Goal: Transaction & Acquisition: Purchase product/service

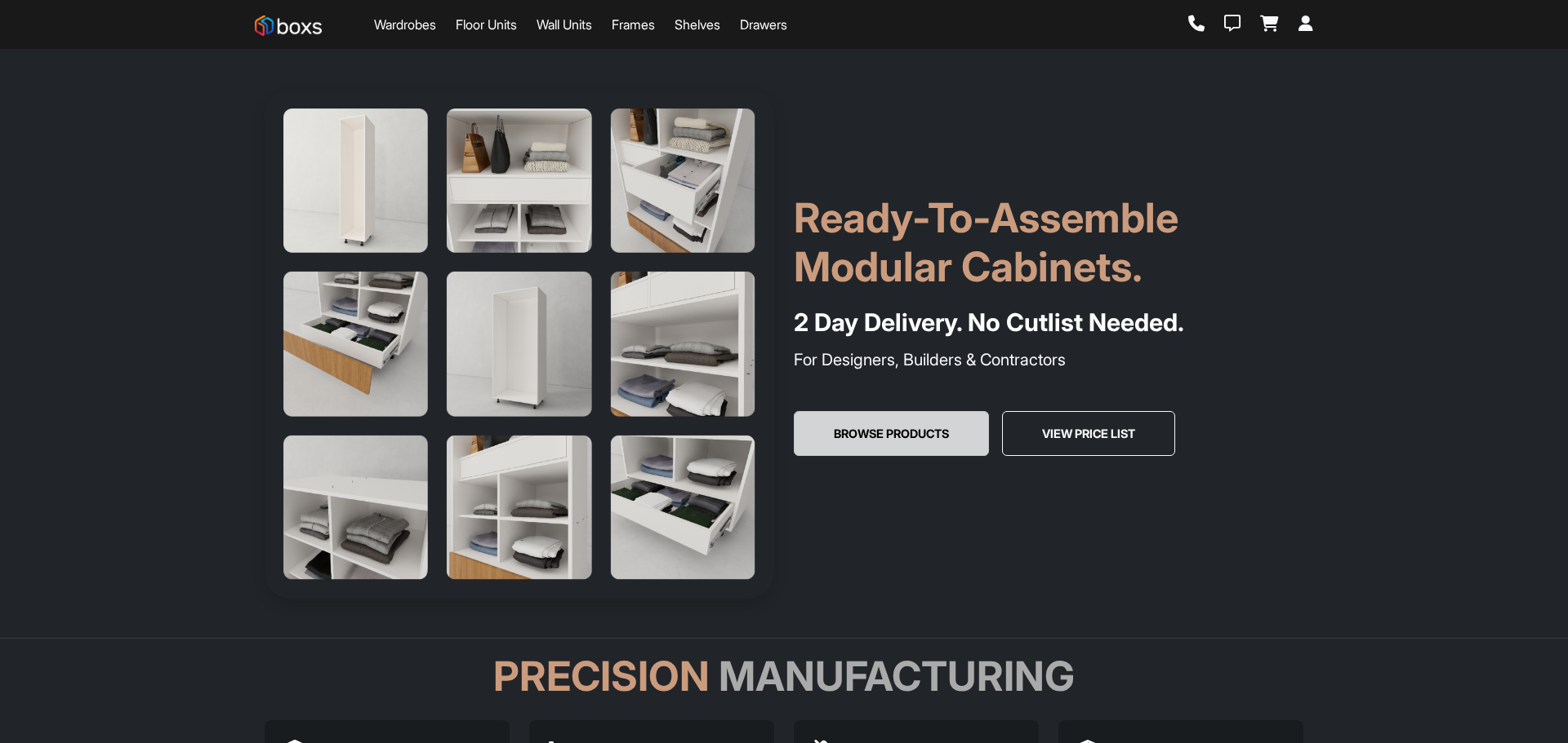
click at [951, 436] on button "Browse Products" at bounding box center [891, 434] width 195 height 46
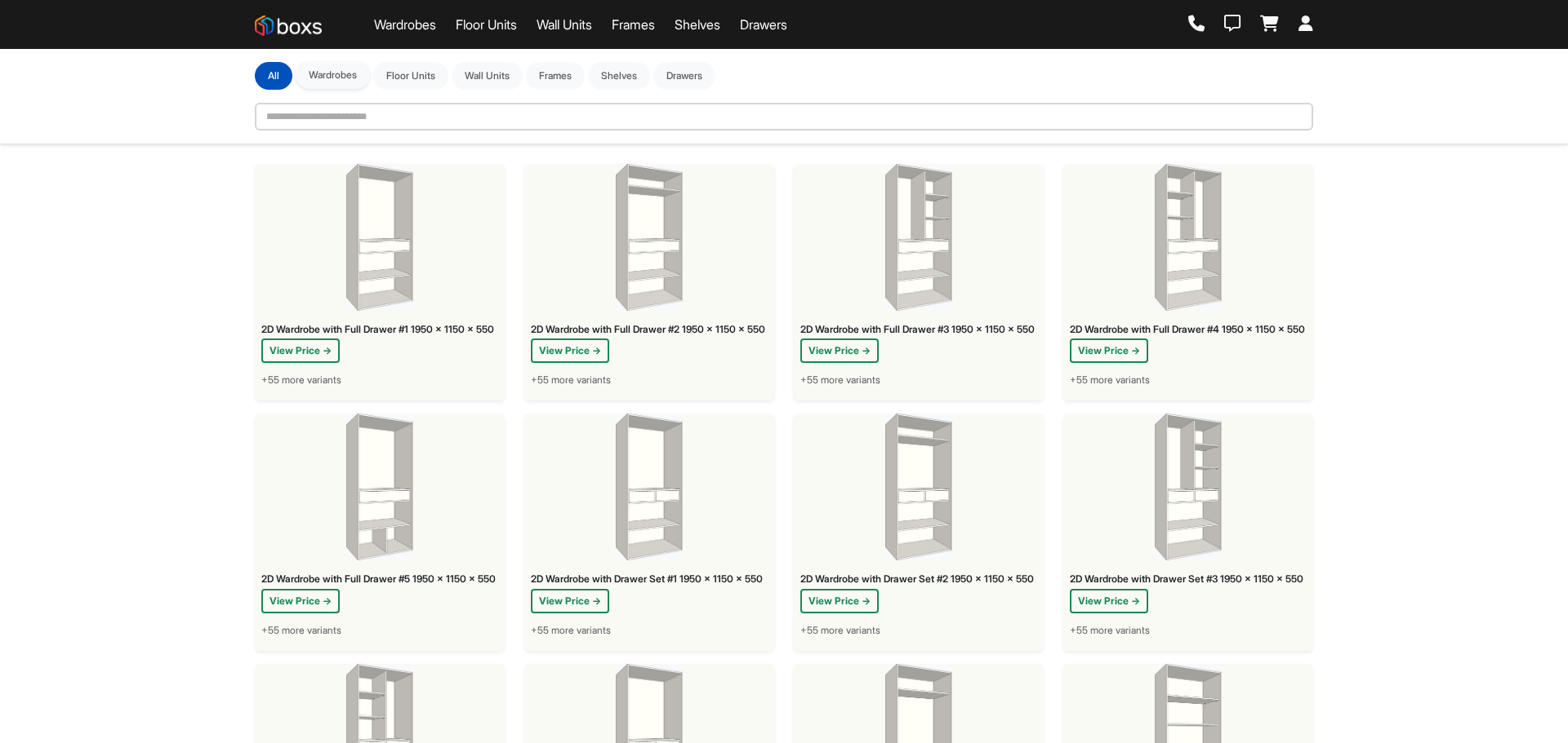
click at [336, 67] on button "Wardrobes" at bounding box center [333, 75] width 75 height 27
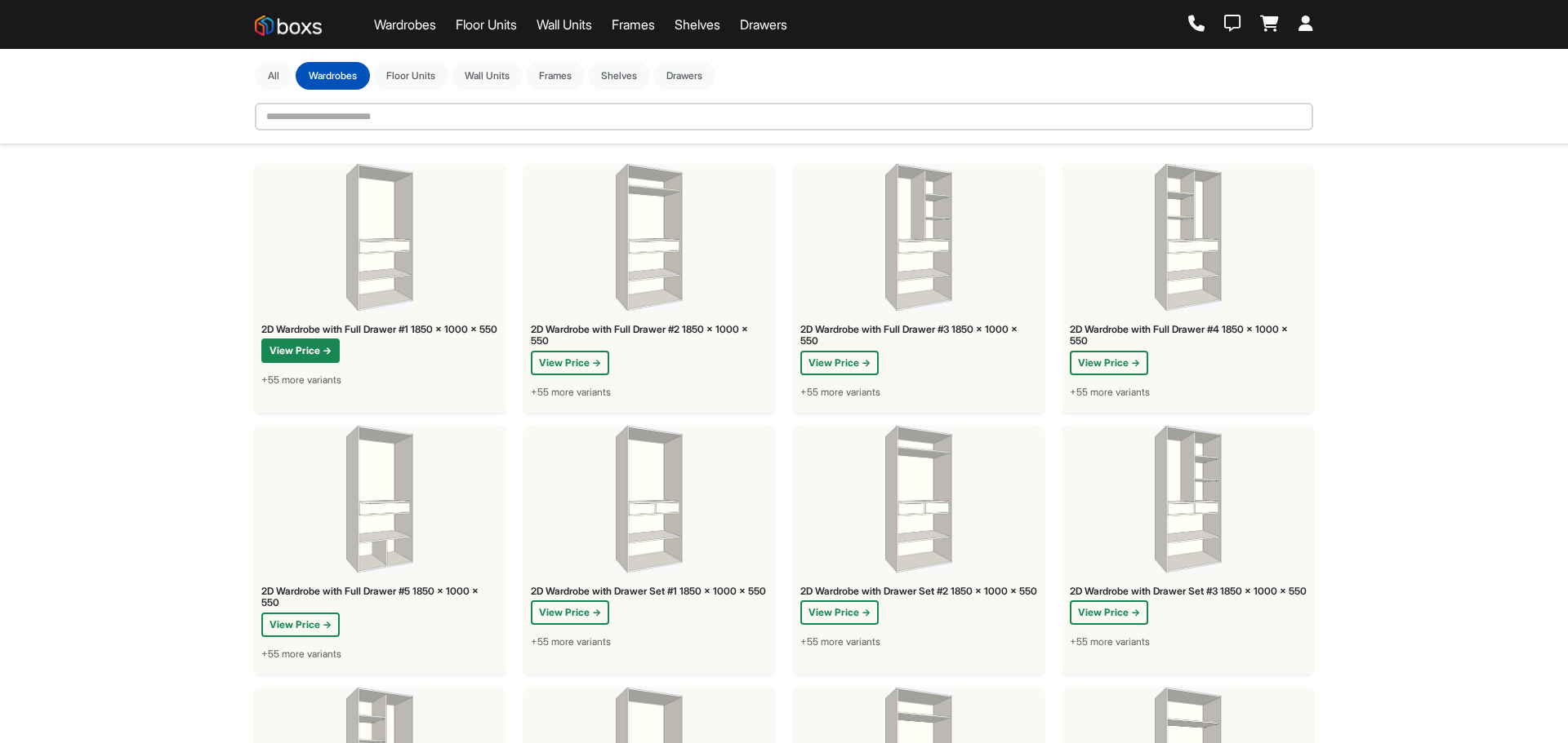
click at [322, 360] on button "View Price →" at bounding box center [301, 351] width 78 height 25
click at [546, 363] on button "View Price →" at bounding box center [570, 362] width 78 height 25
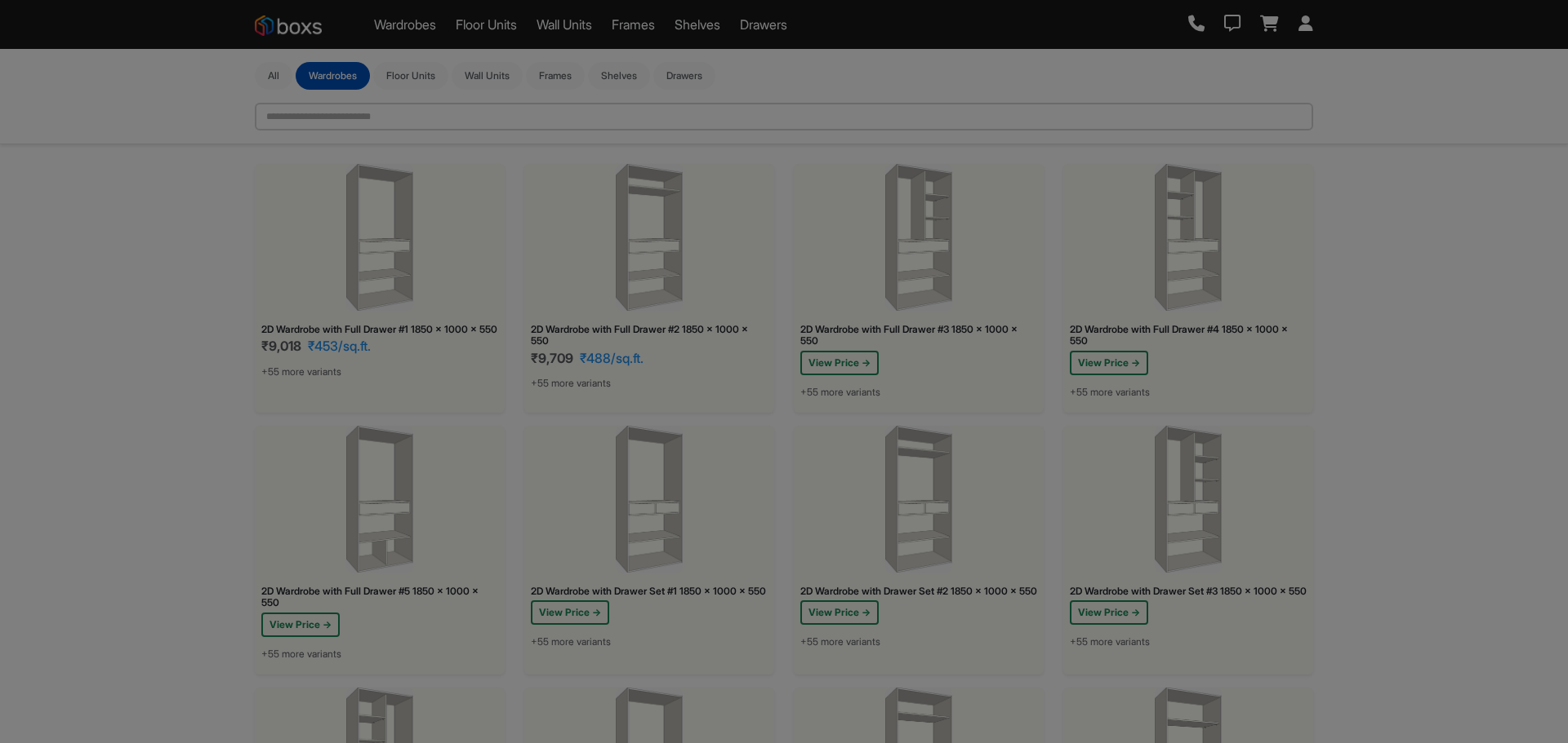
click at [850, 364] on div "Home Owner / Self Architect / Designer Builder / Contractor Modular Factory Car…" at bounding box center [784, 360] width 367 height 264
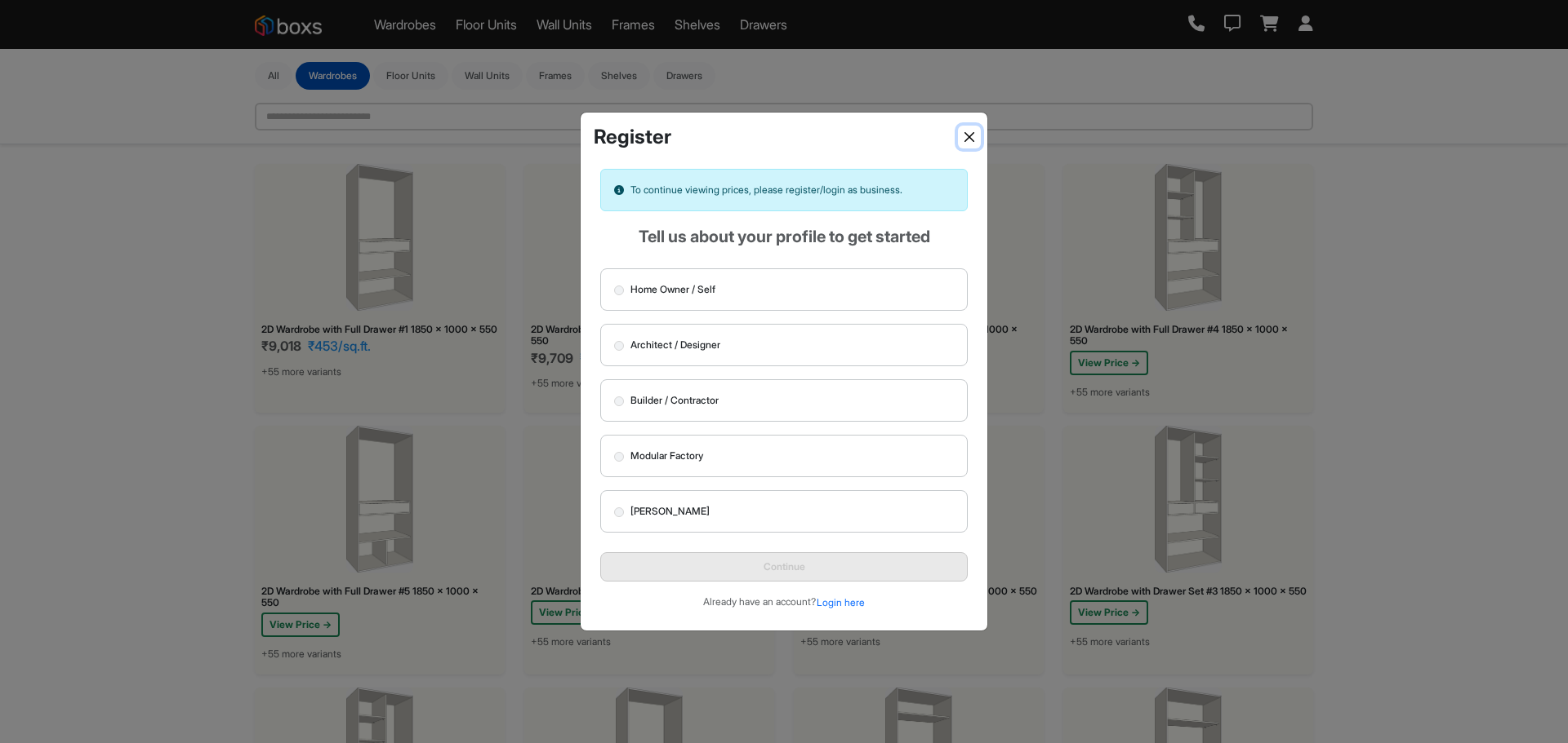
click at [968, 132] on button "Close" at bounding box center [968, 137] width 23 height 23
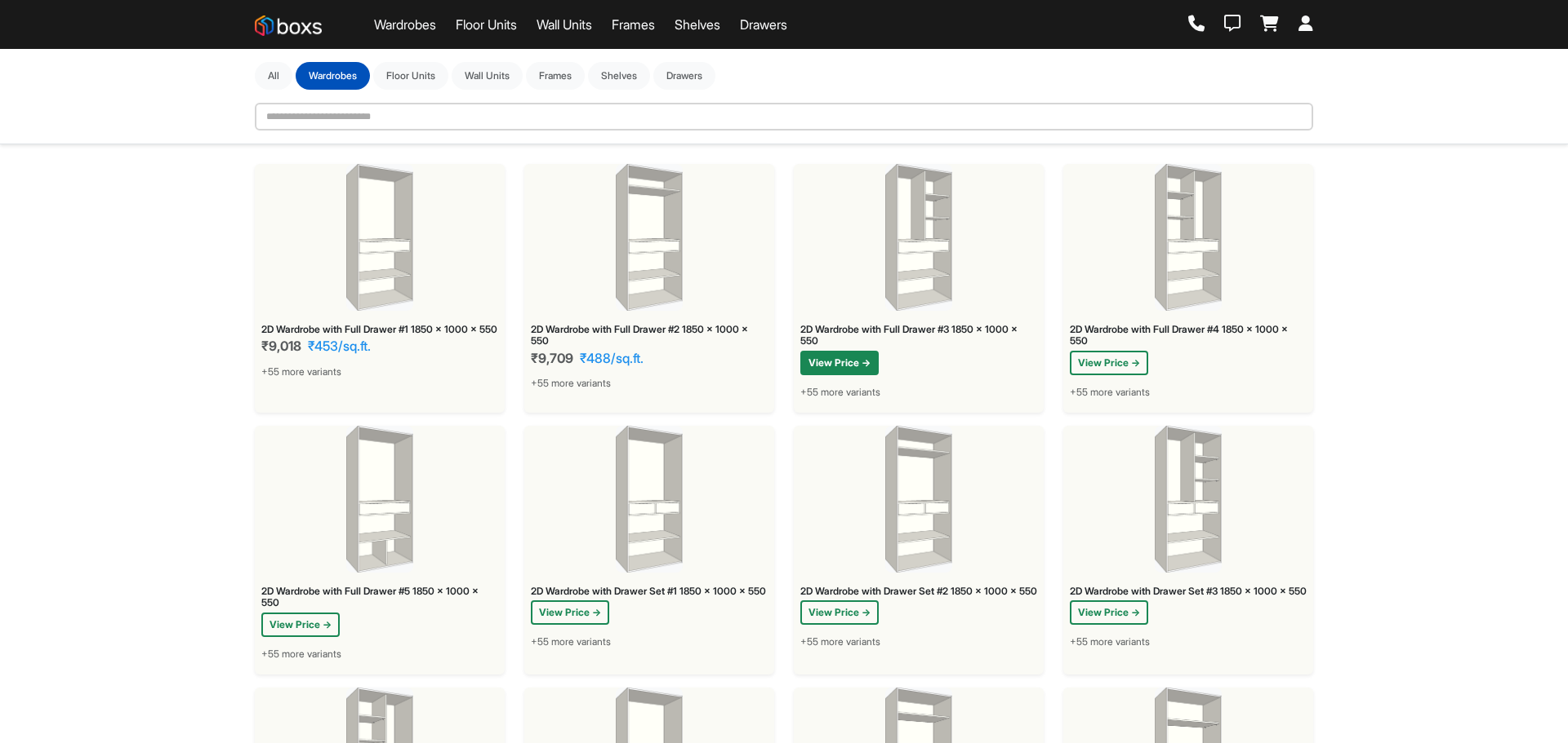
click at [861, 372] on button "View Price →" at bounding box center [839, 362] width 78 height 25
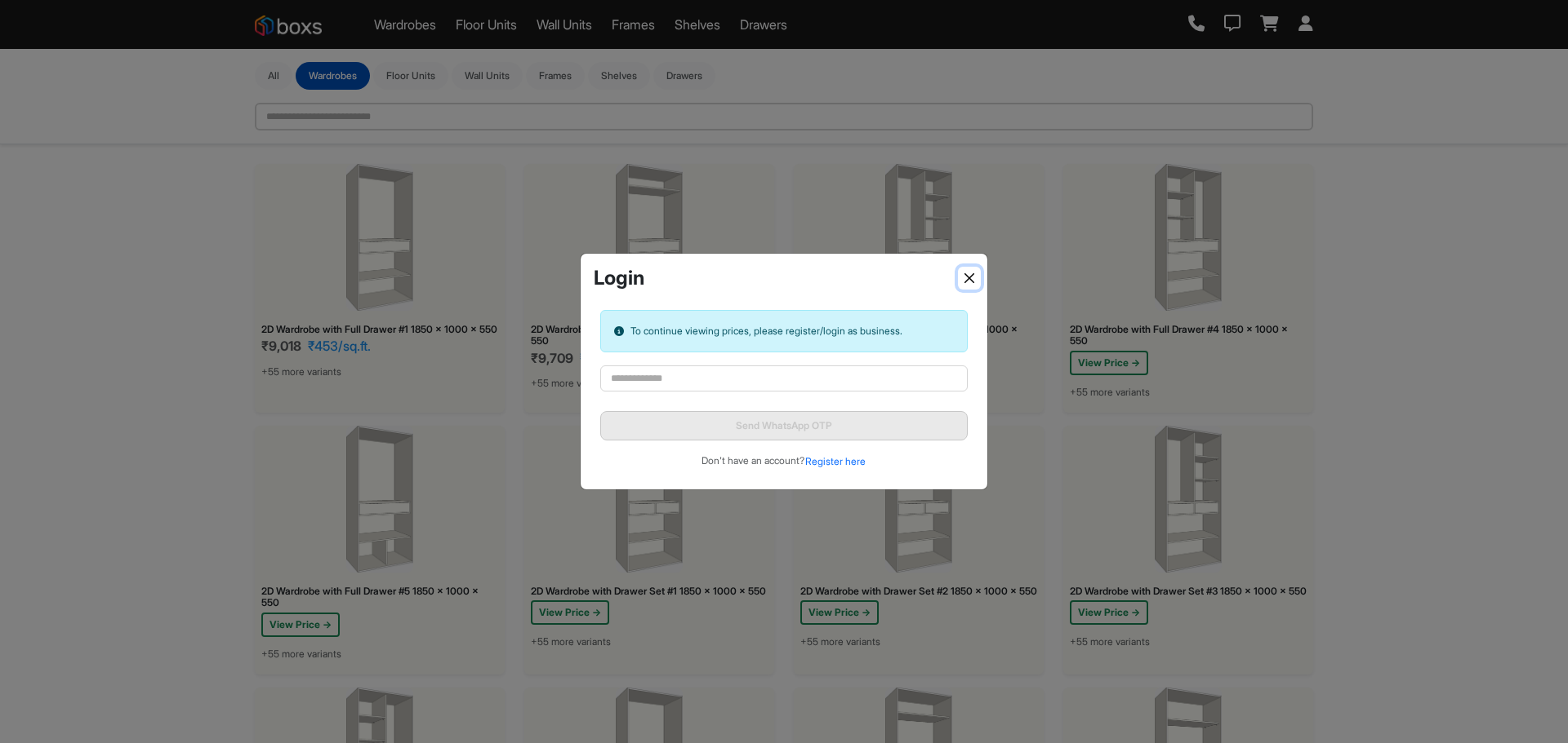
click at [963, 276] on button "Close" at bounding box center [968, 278] width 23 height 23
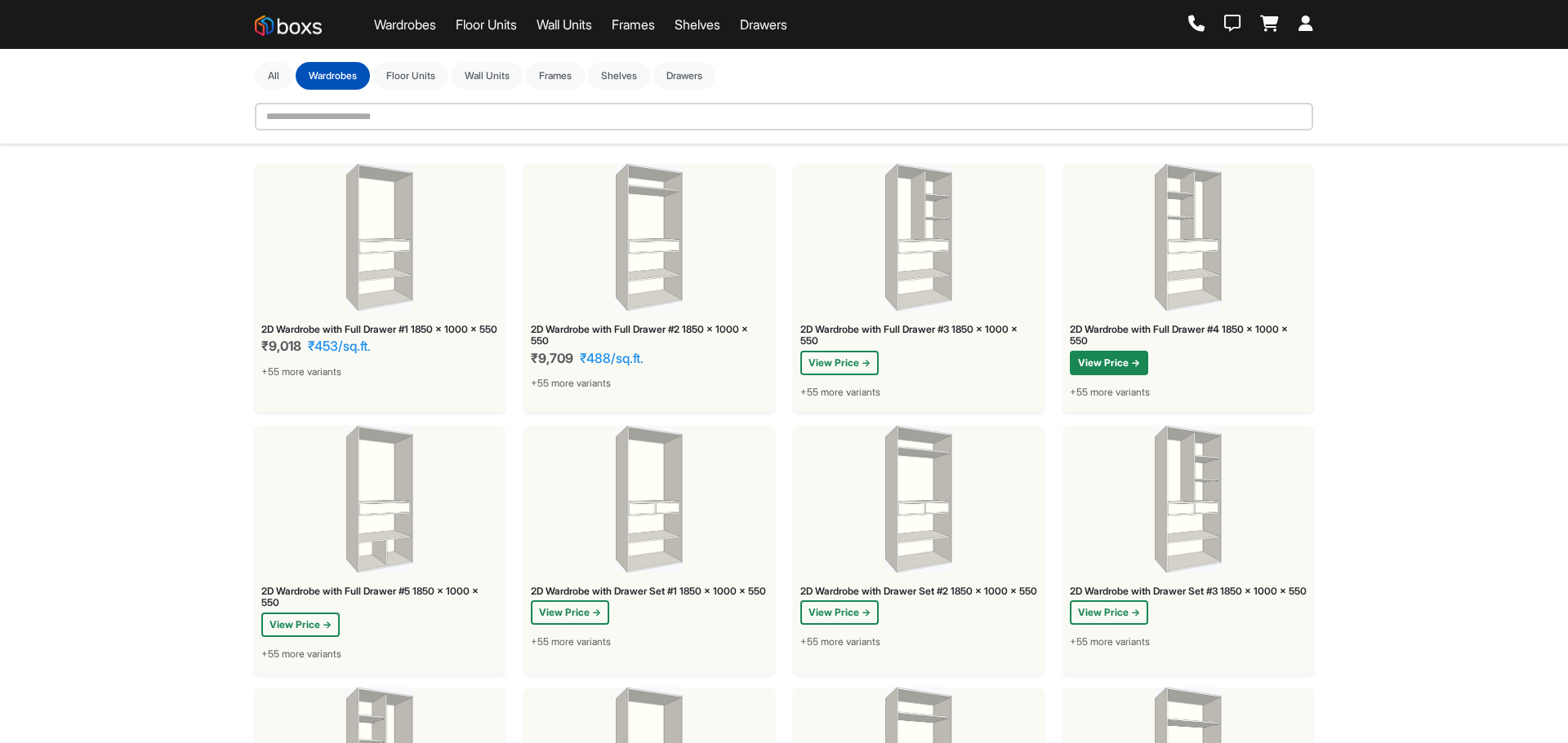
click at [1116, 356] on button "View Price →" at bounding box center [1109, 362] width 78 height 25
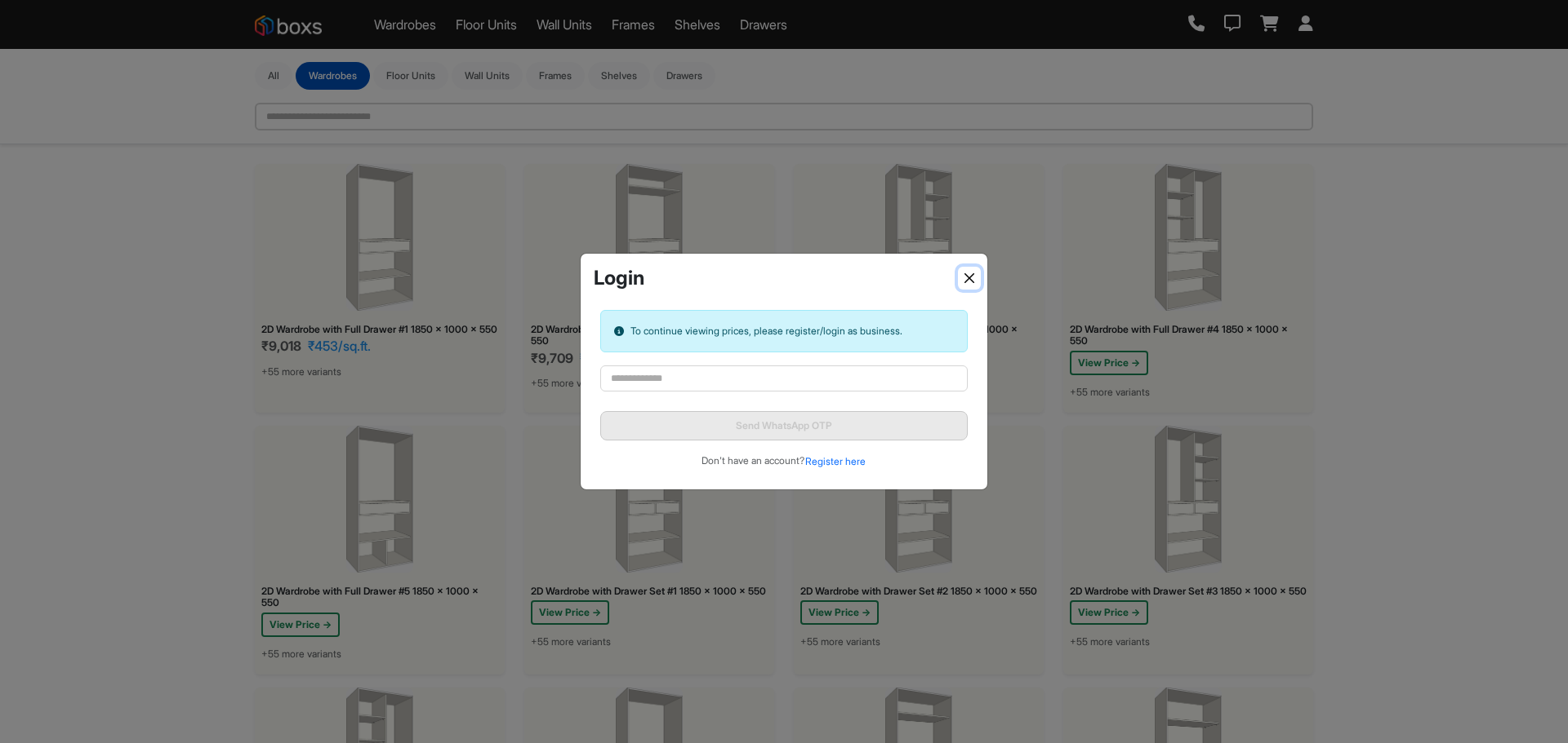
click at [961, 275] on button "Close" at bounding box center [968, 278] width 23 height 23
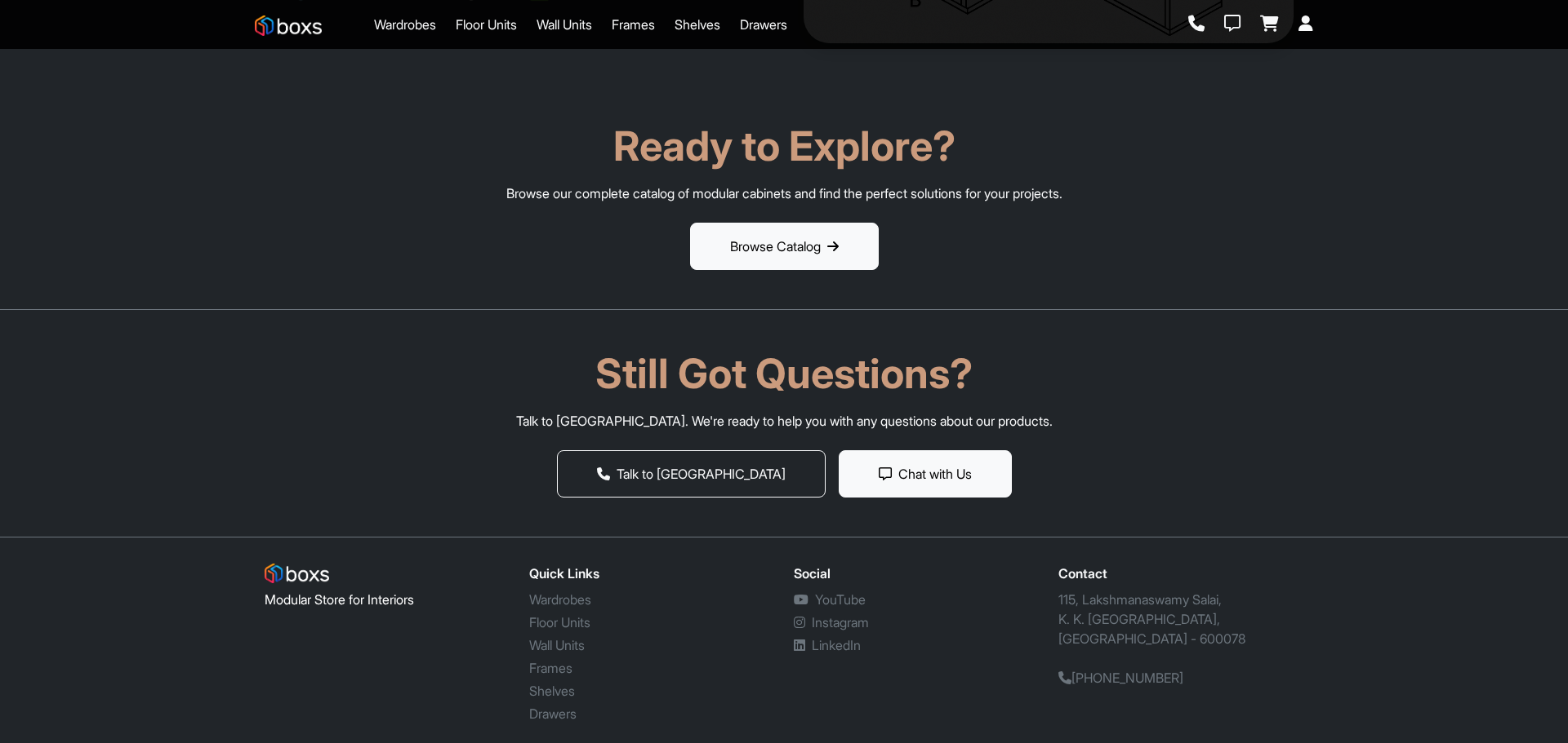
scroll to position [3199, 0]
click at [564, 639] on link "Wall Units" at bounding box center [557, 646] width 56 height 16
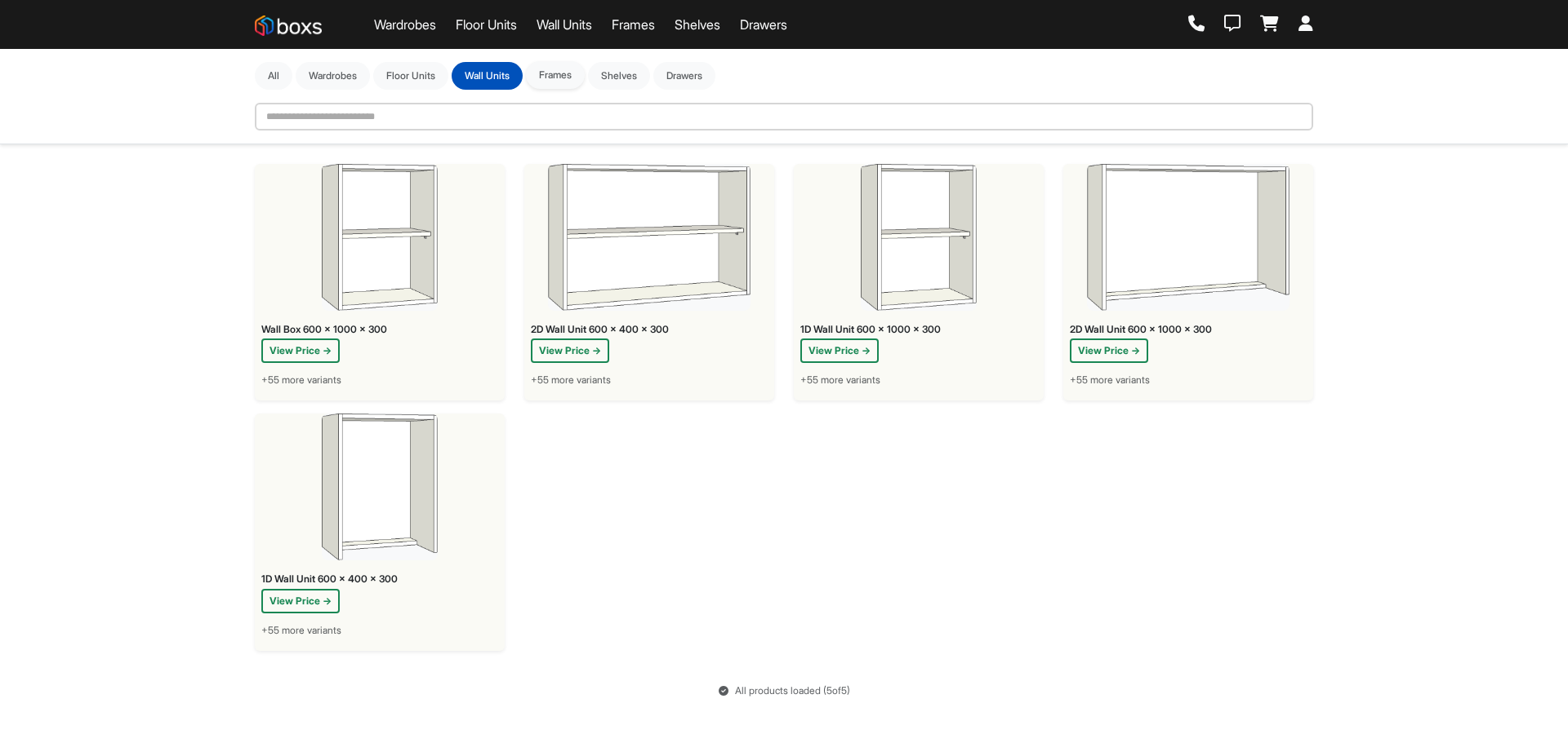
click at [571, 76] on button "Frames" at bounding box center [555, 75] width 59 height 27
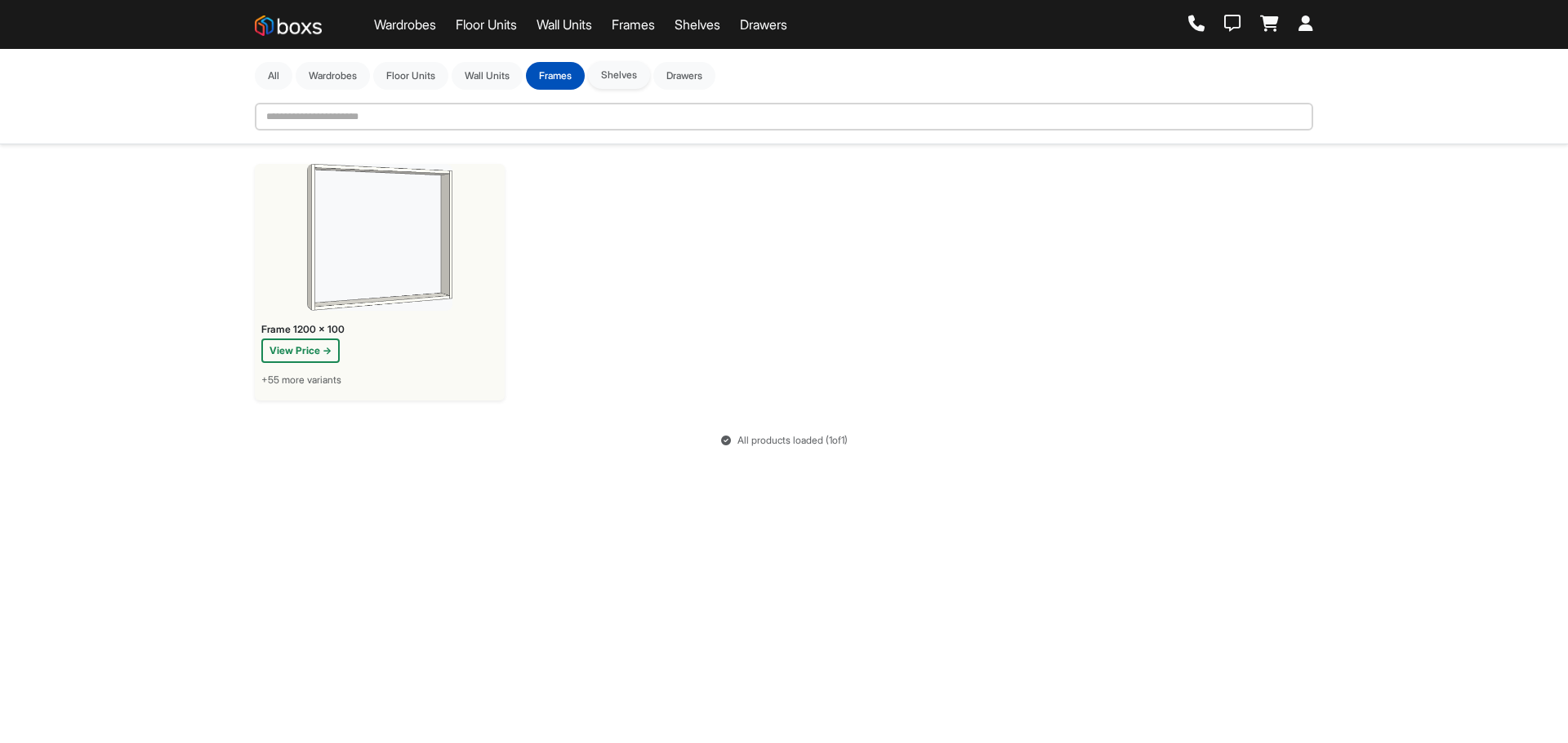
click at [628, 75] on button "Shelves" at bounding box center [619, 75] width 62 height 27
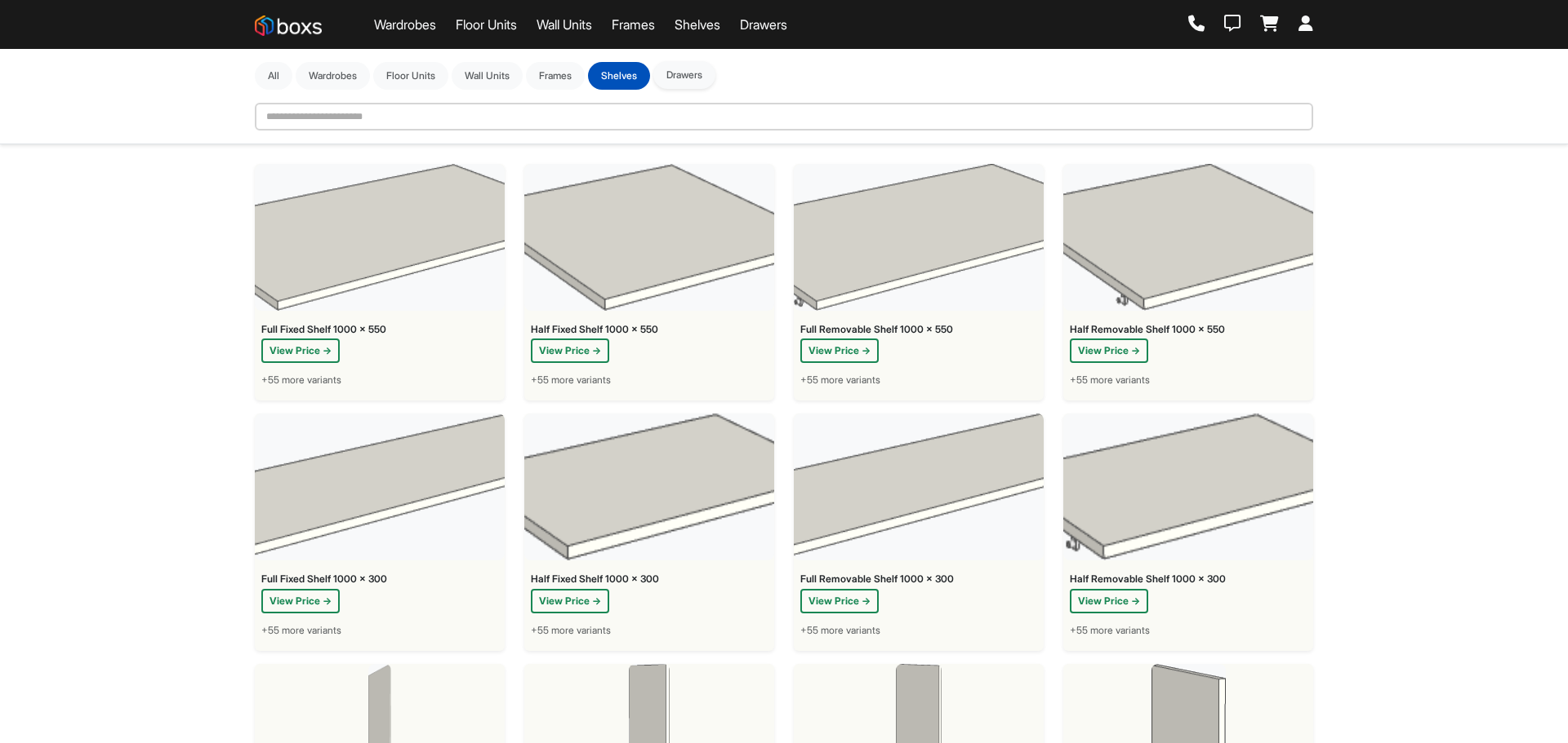
click at [711, 80] on button "Drawers" at bounding box center [684, 75] width 62 height 27
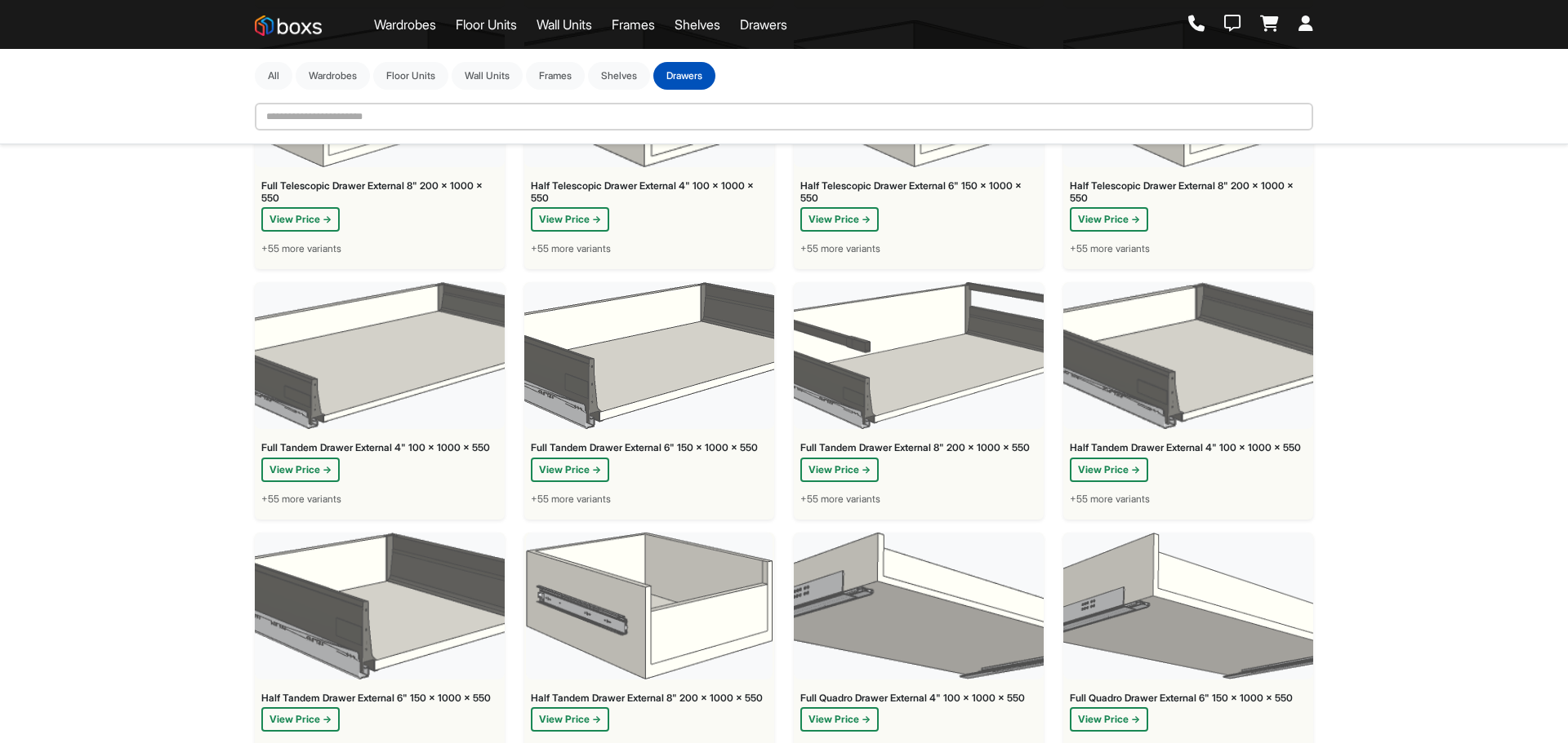
scroll to position [1406, 0]
click at [487, 66] on button "Wall Units" at bounding box center [487, 75] width 71 height 27
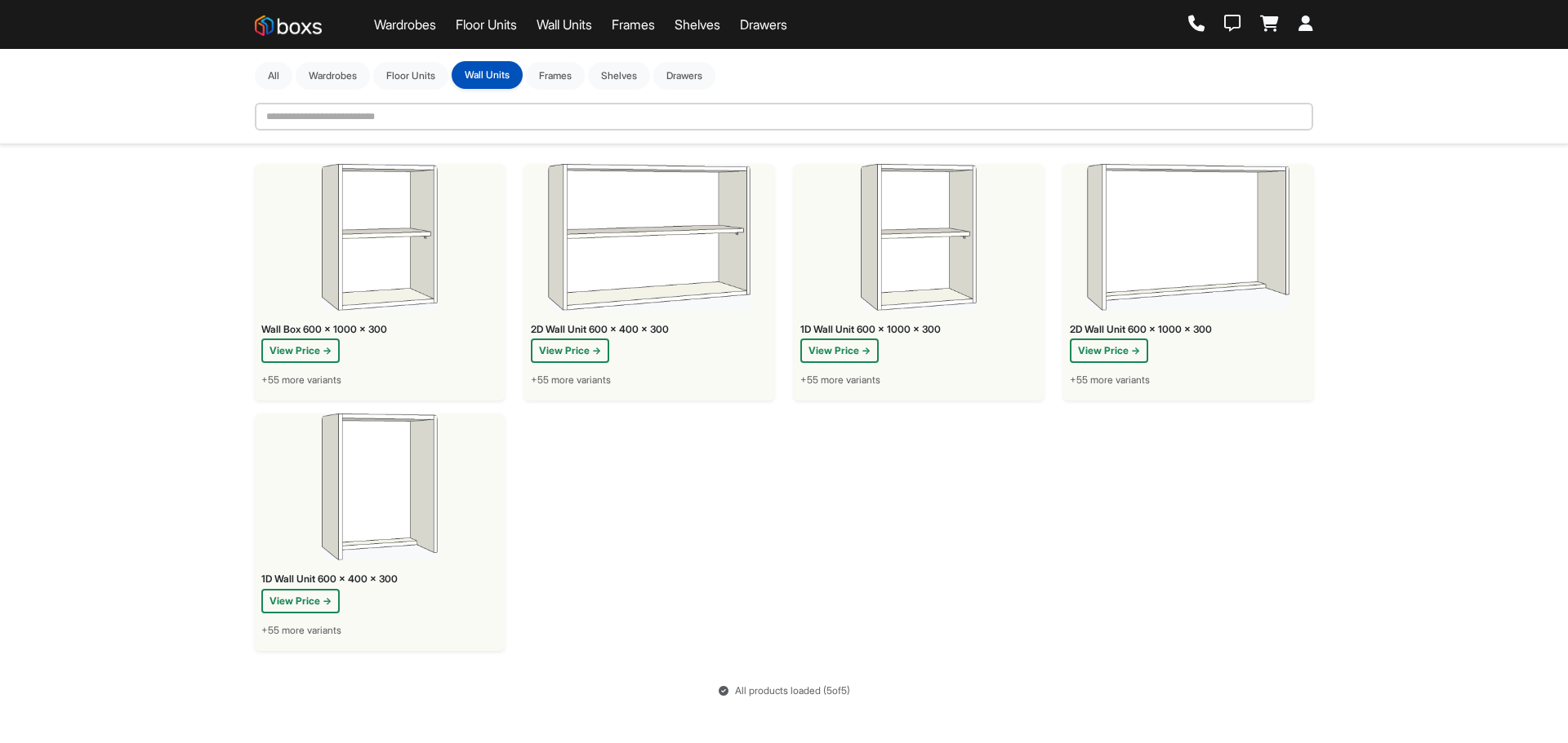
scroll to position [0, 0]
drag, startPoint x: 495, startPoint y: 37, endPoint x: 403, endPoint y: 73, distance: 98.8
click at [403, 73] on button "Floor Units" at bounding box center [411, 75] width 75 height 27
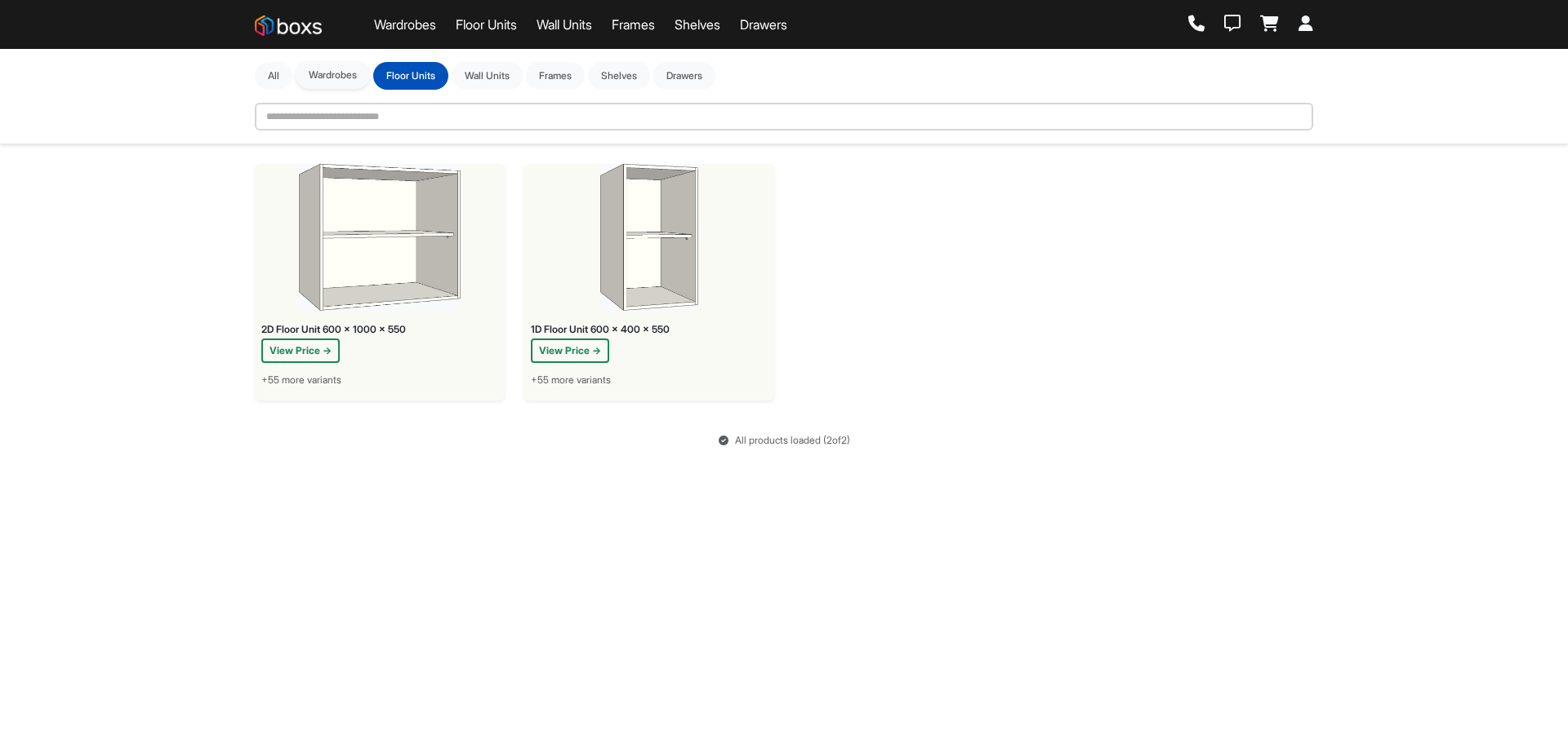
click at [358, 77] on button "Wardrobes" at bounding box center [333, 75] width 75 height 27
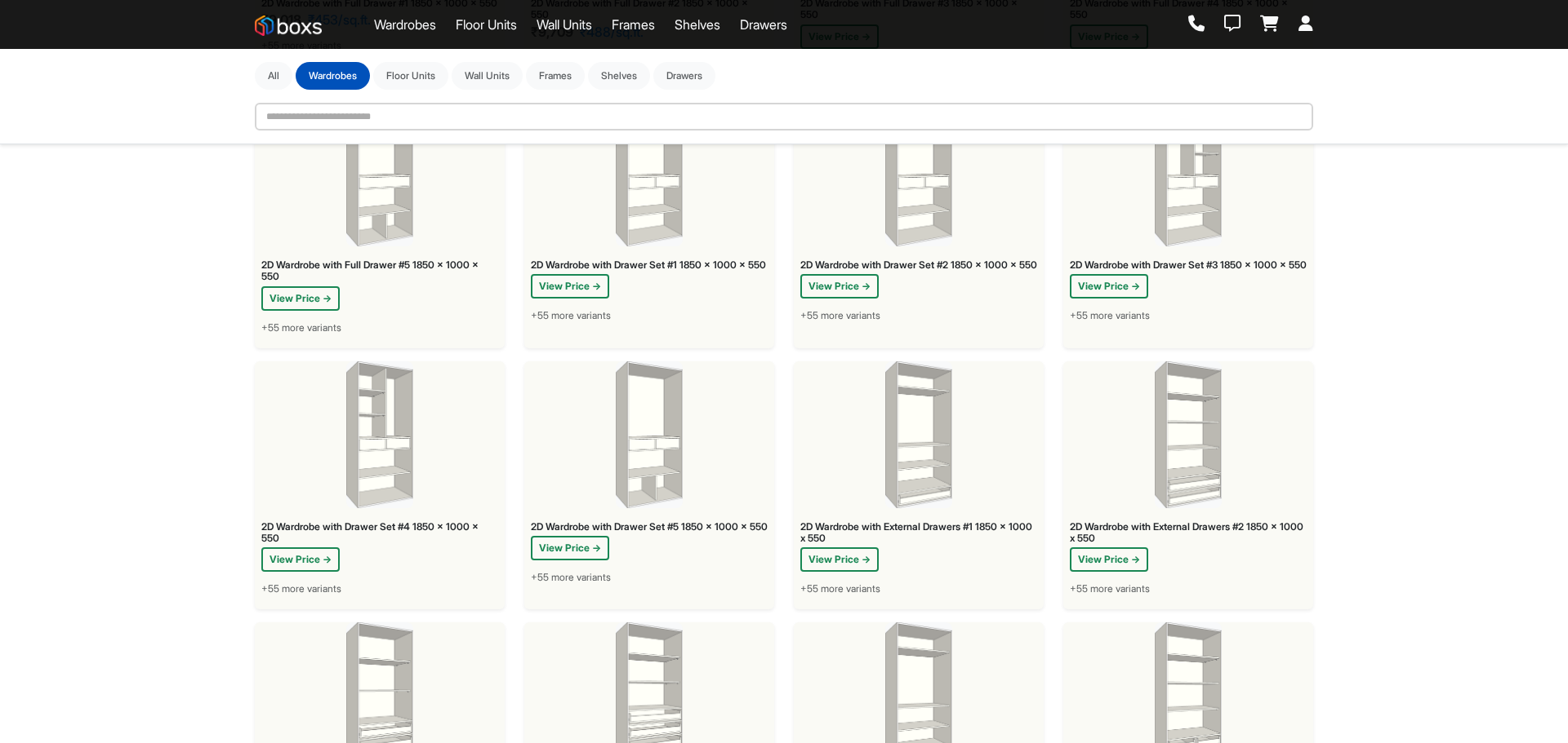
scroll to position [408, 0]
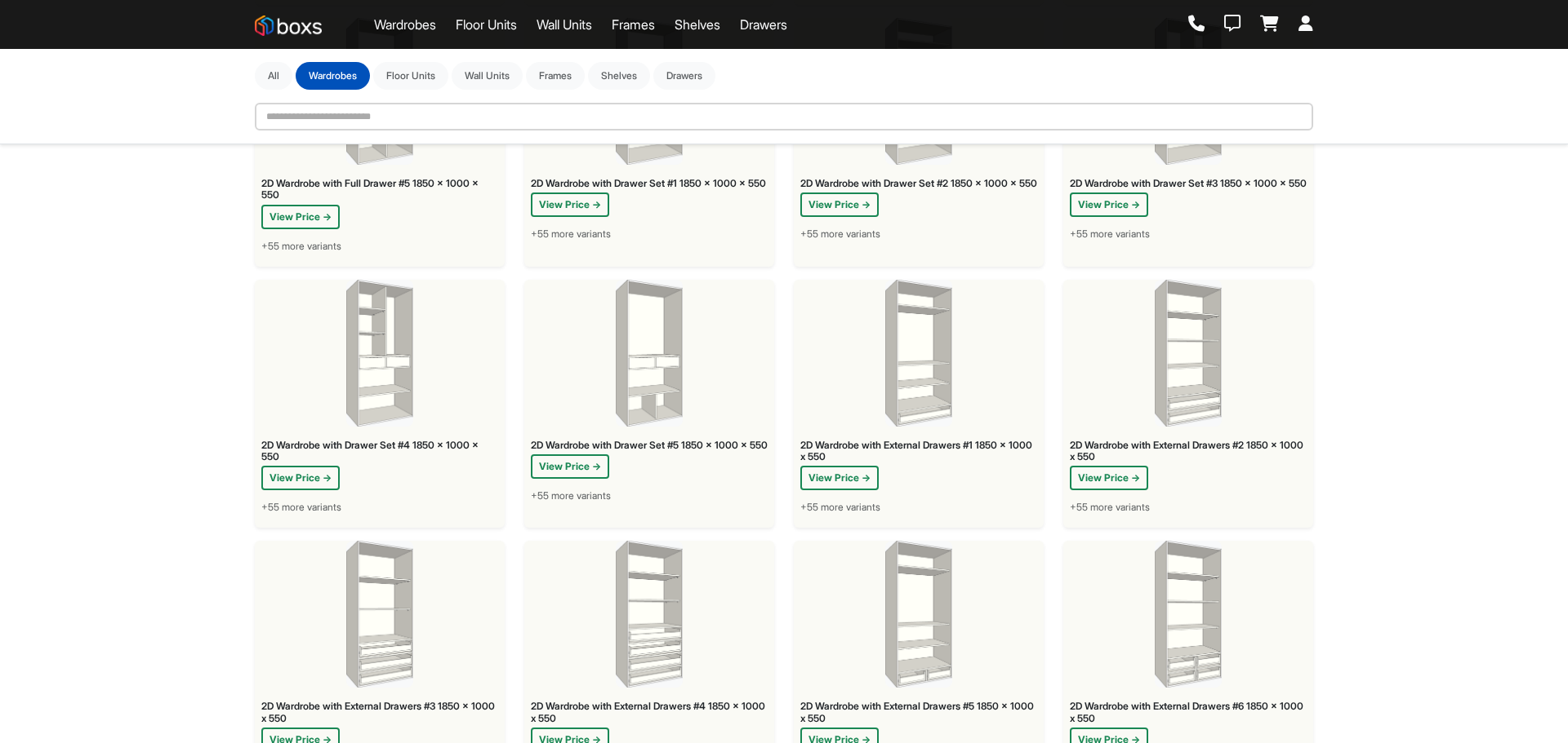
click at [656, 421] on img at bounding box center [649, 352] width 67 height 147
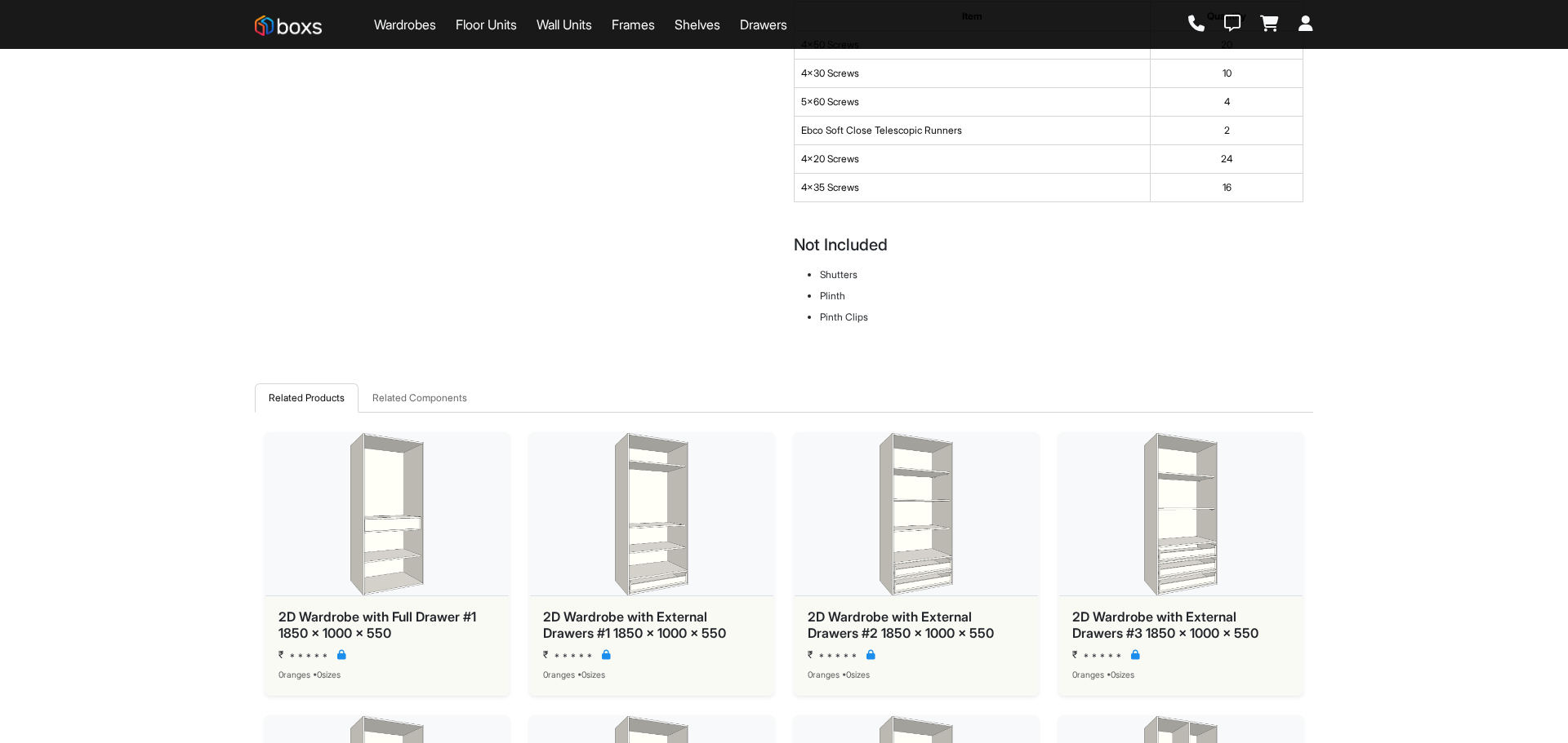
scroll to position [1469, 0]
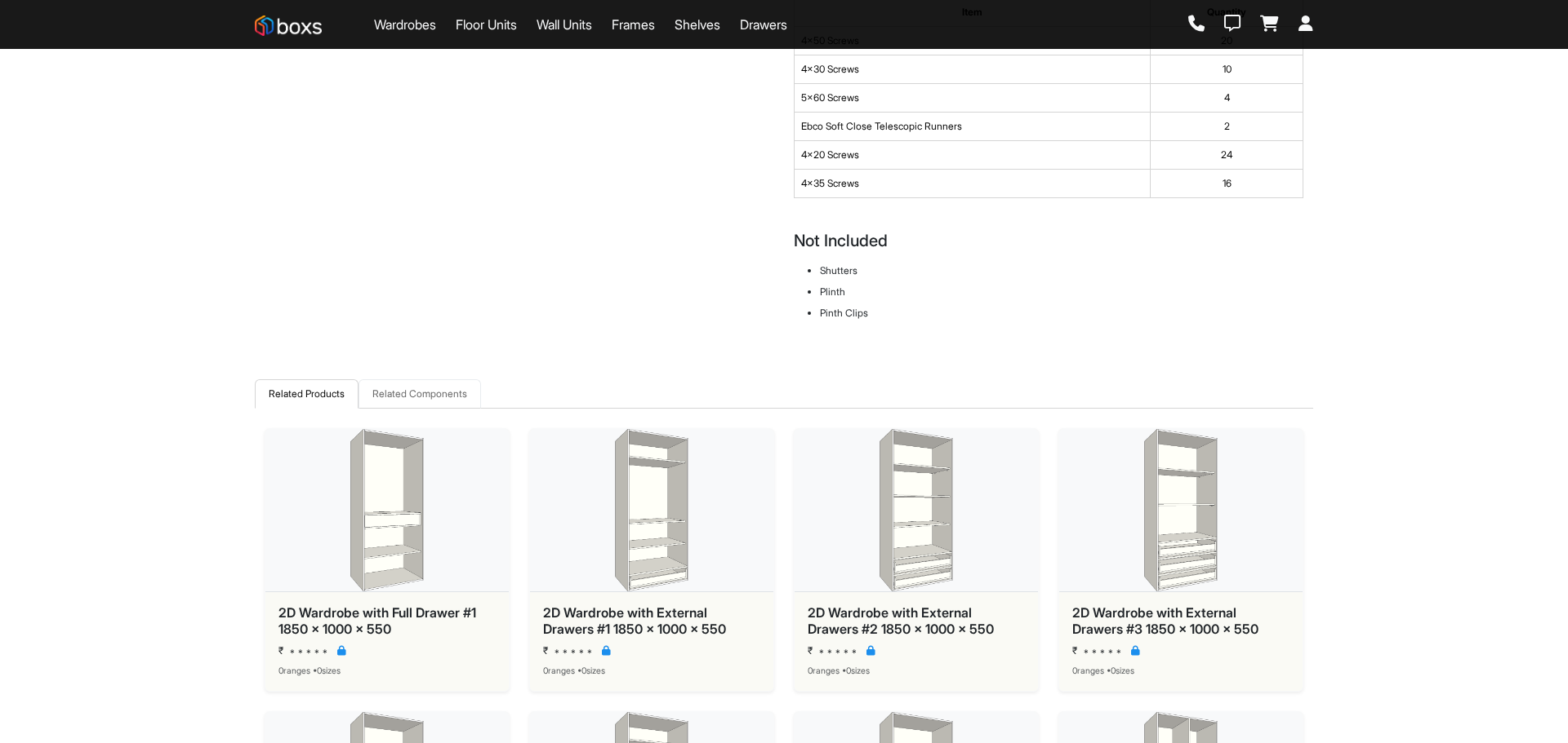
click at [448, 396] on link "Related Components" at bounding box center [419, 394] width 122 height 29
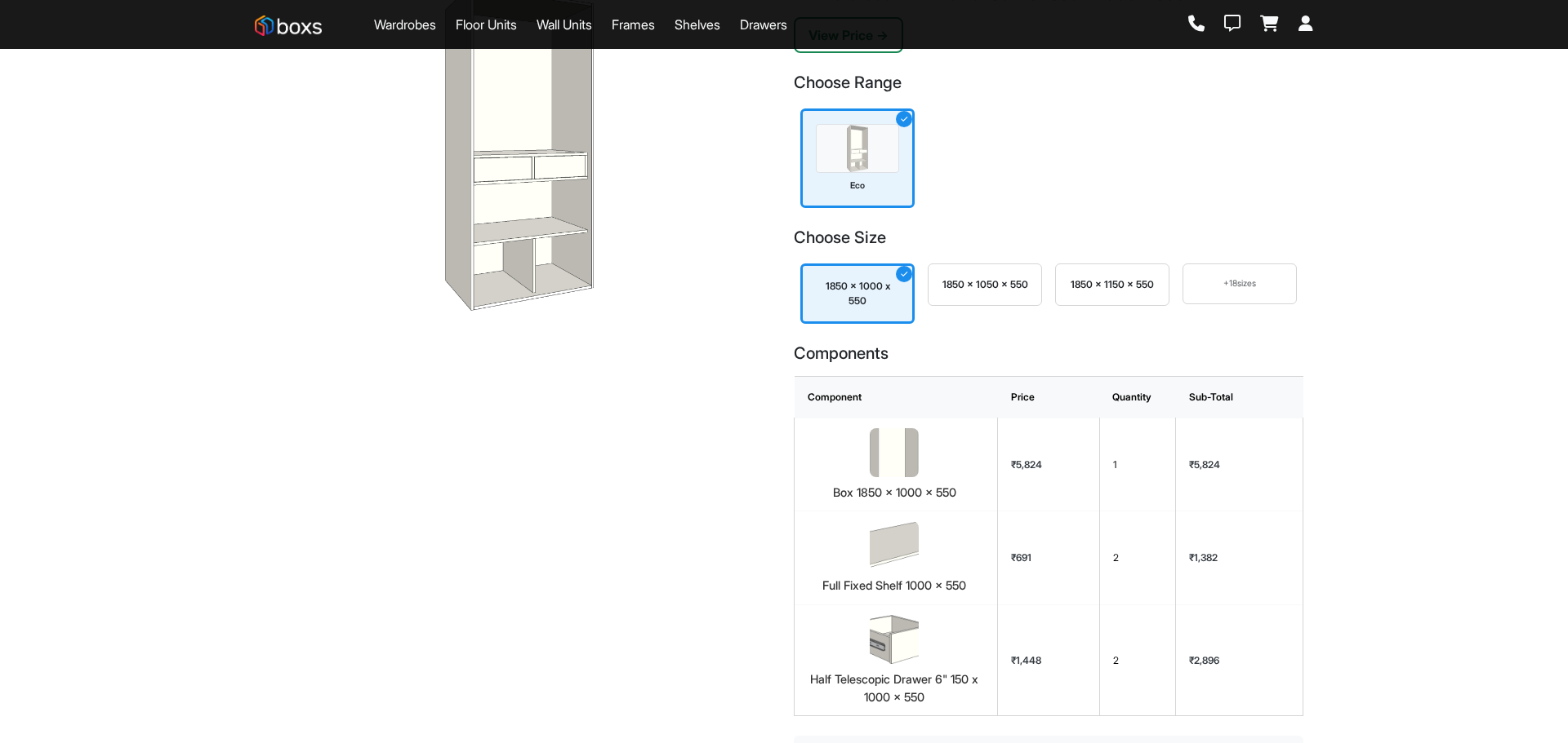
scroll to position [0, 0]
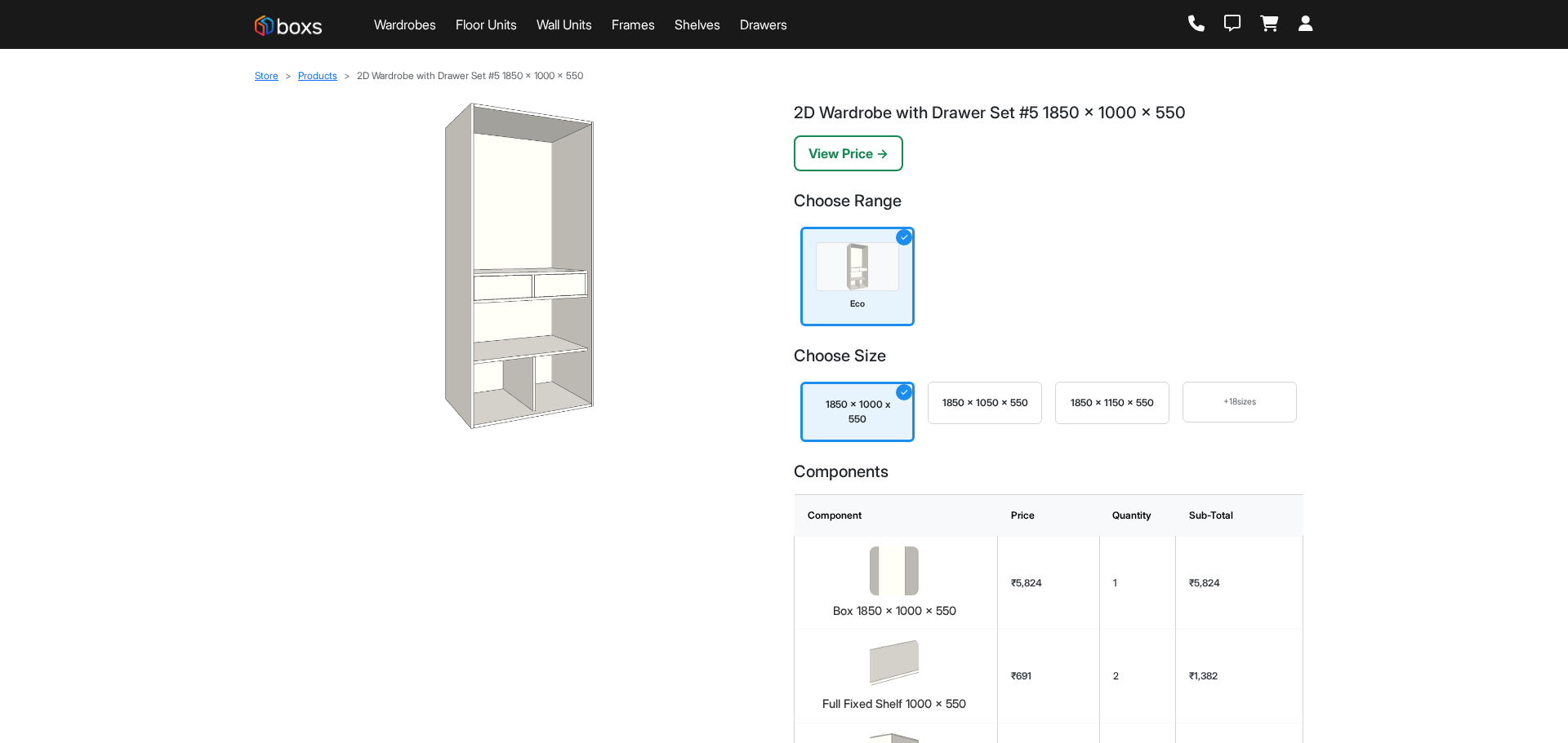
click at [1006, 410] on div "1850 x 1050 x 550" at bounding box center [984, 403] width 87 height 15
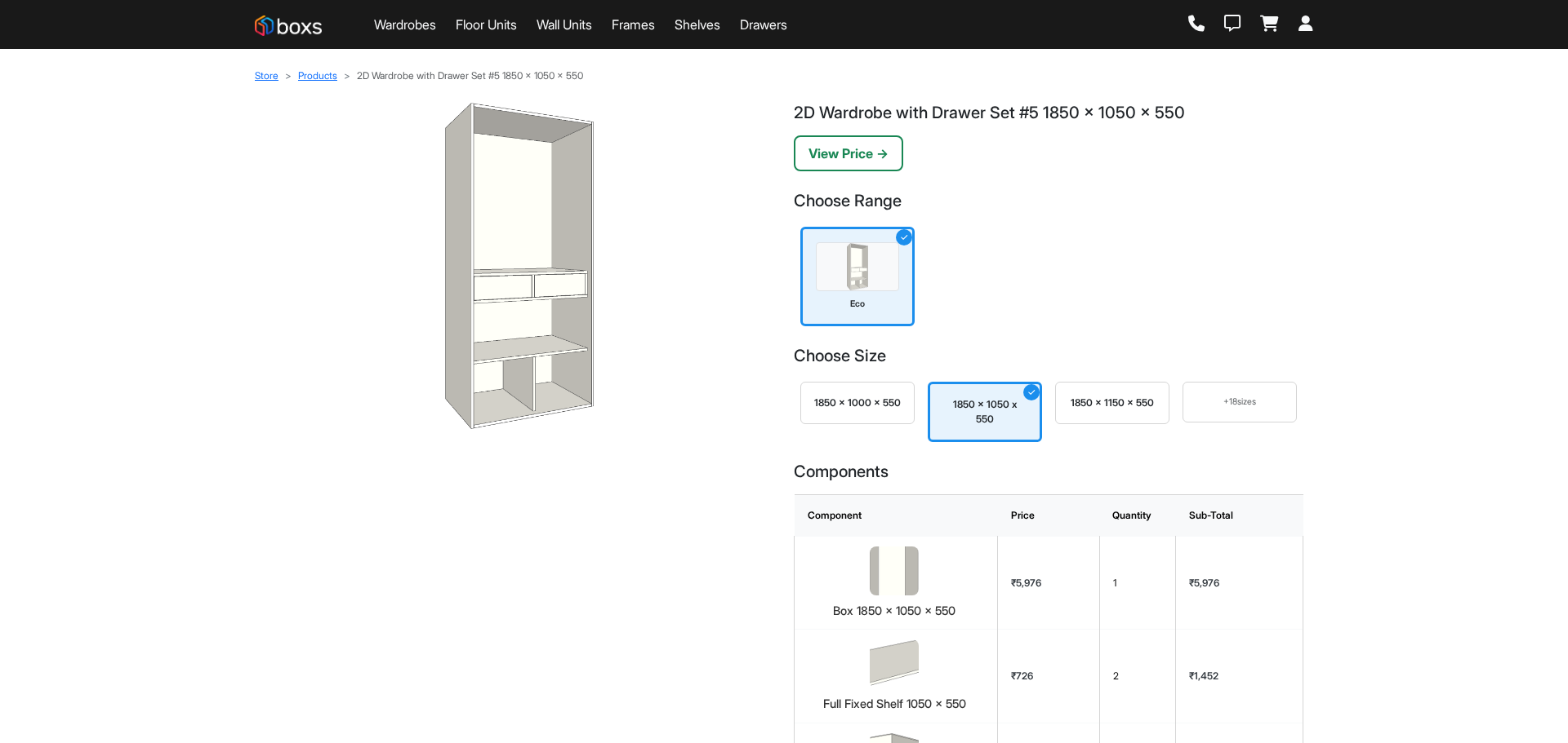
click at [1145, 404] on div "1850 x 1150 x 550" at bounding box center [1112, 403] width 87 height 15
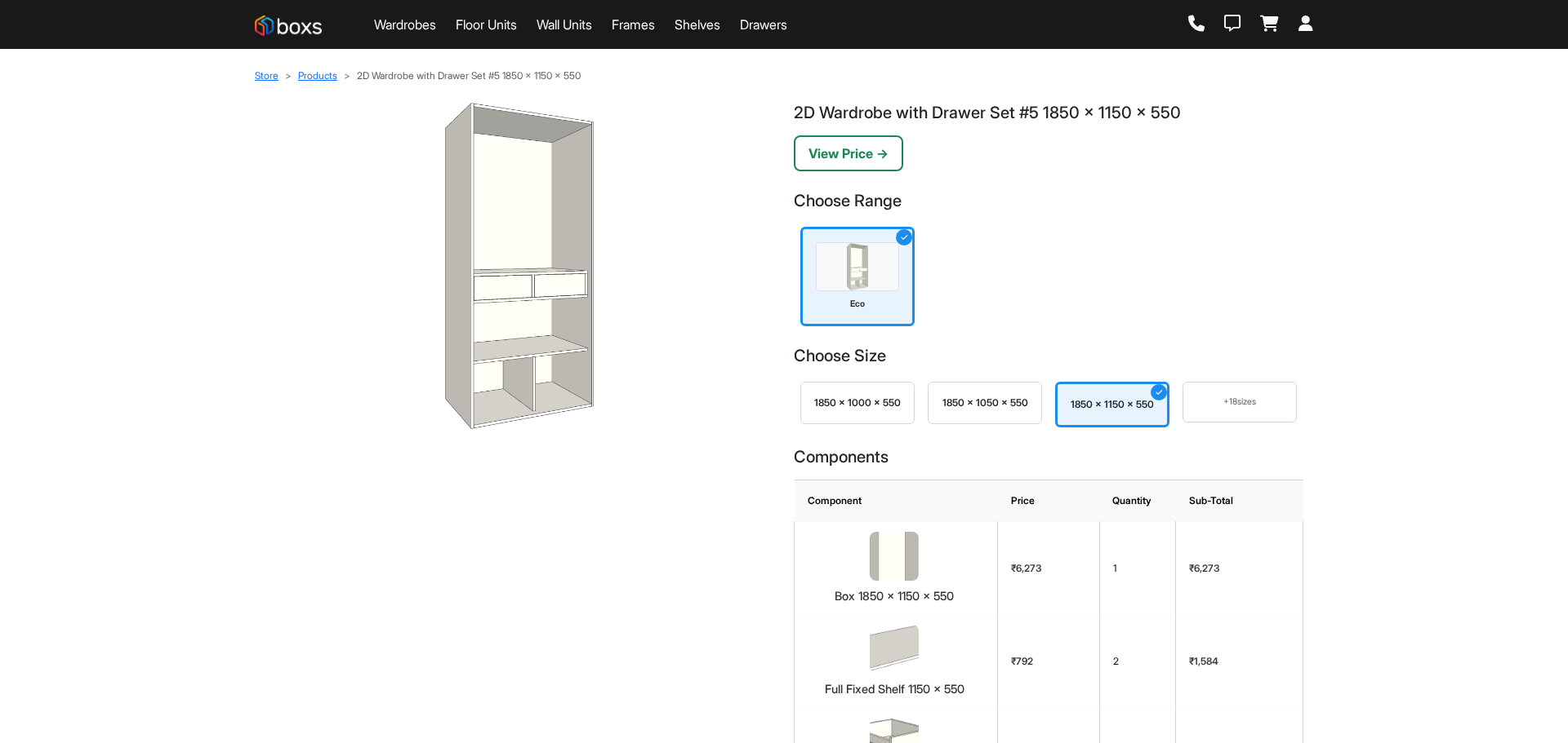
click at [1213, 400] on div "+ 18 sizes" at bounding box center [1239, 402] width 87 height 13
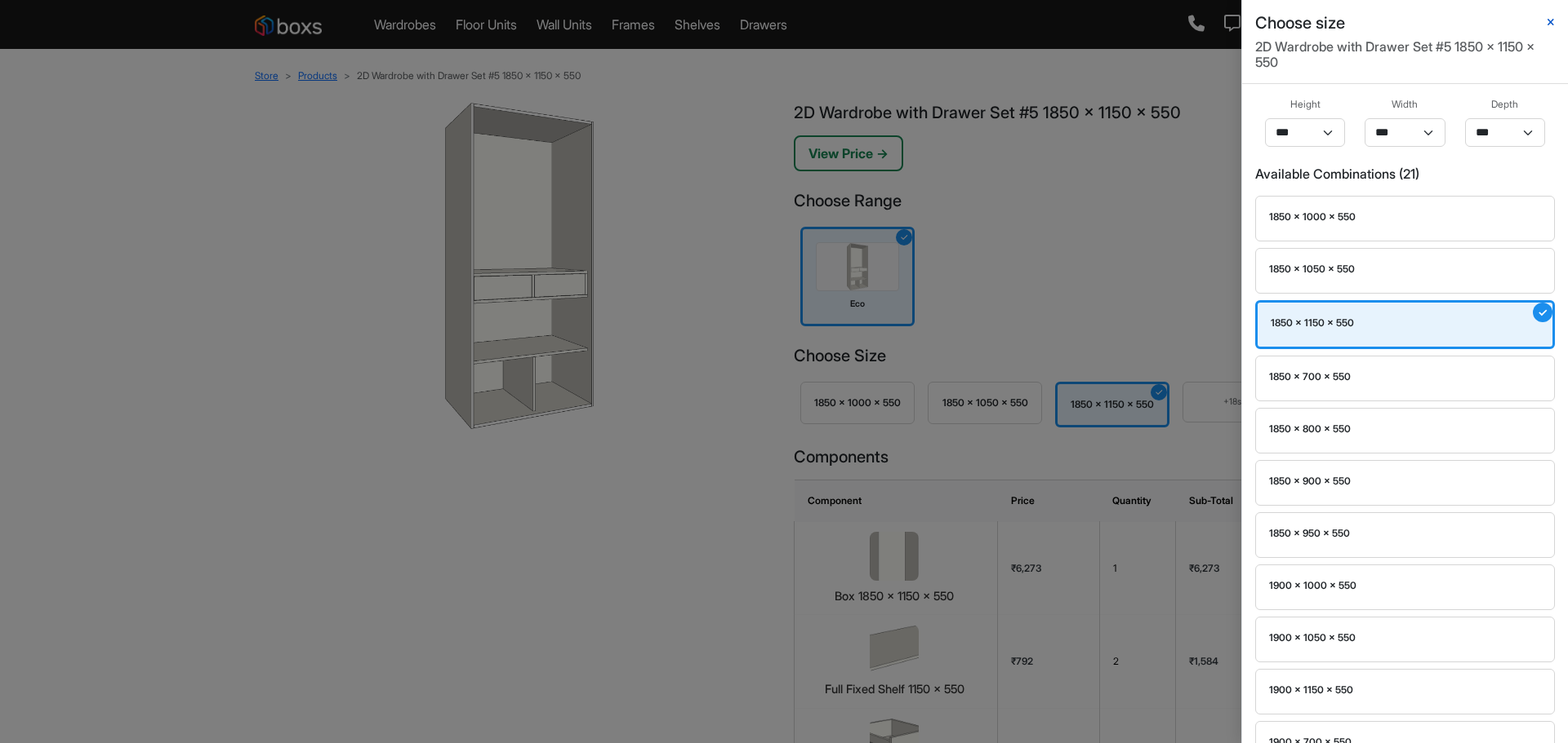
click at [1552, 23] on icon "button" at bounding box center [1550, 23] width 6 height 10
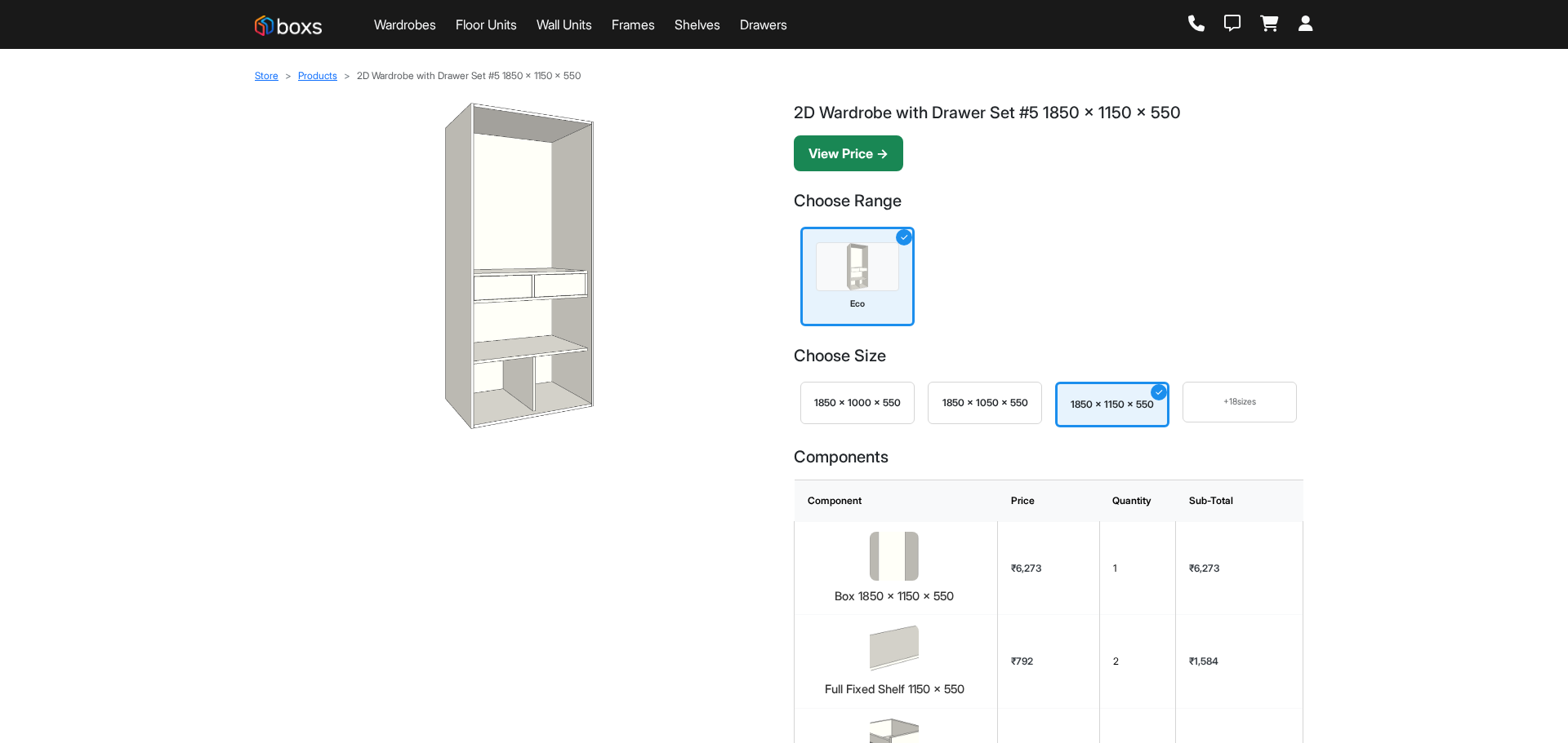
click at [881, 149] on button "View Price →" at bounding box center [848, 153] width 109 height 36
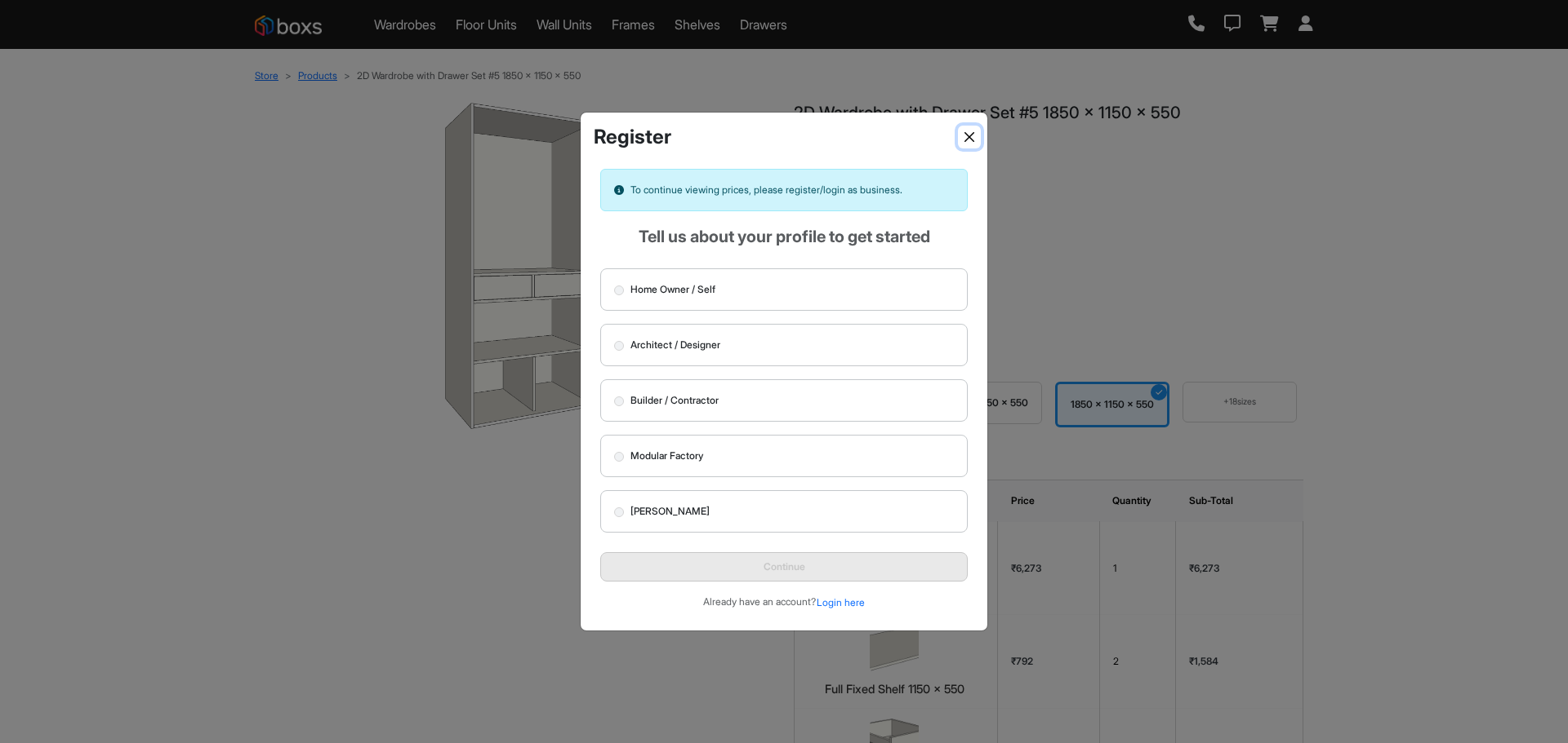
click at [962, 134] on button "Close" at bounding box center [968, 137] width 23 height 23
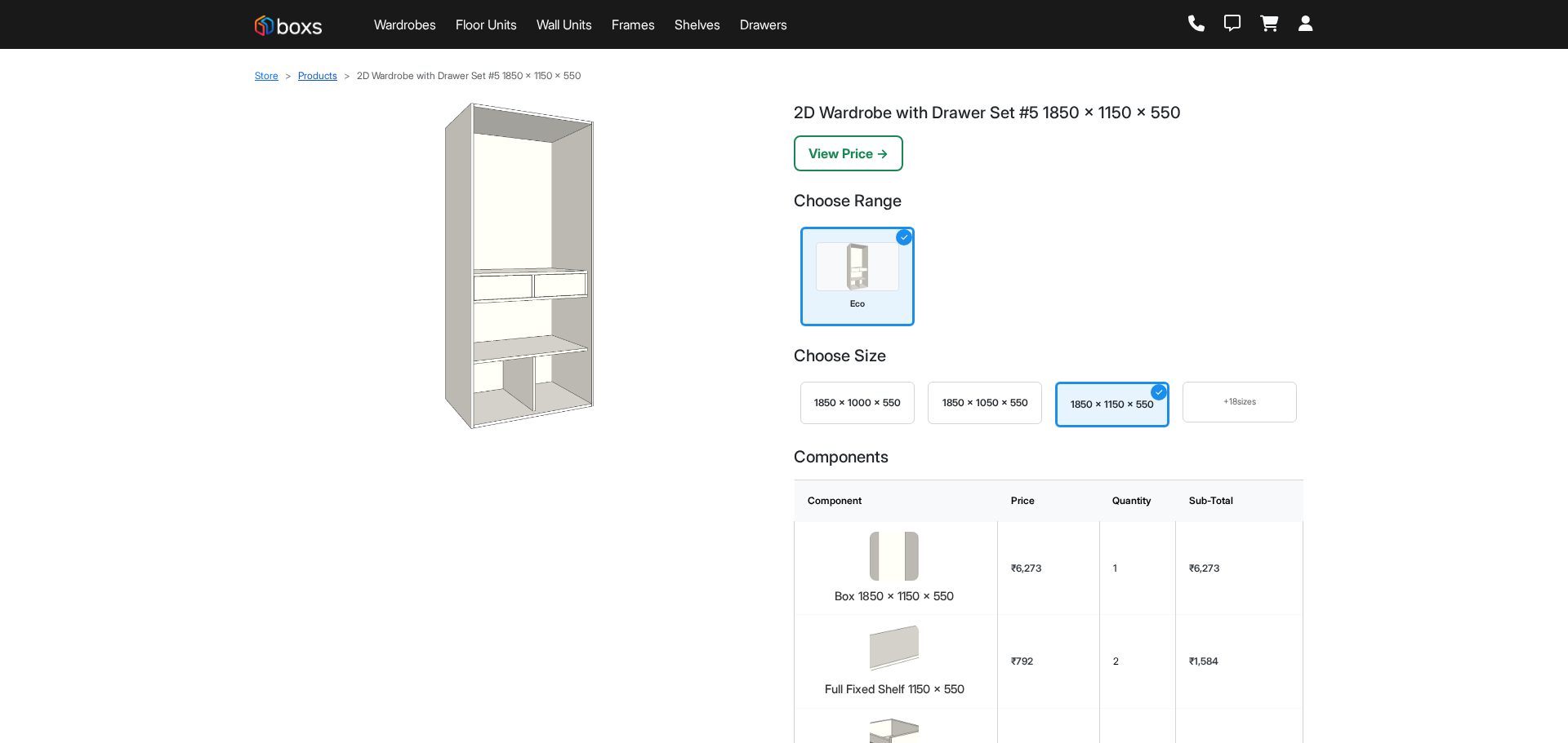
click at [332, 75] on link "Products" at bounding box center [317, 75] width 39 height 12
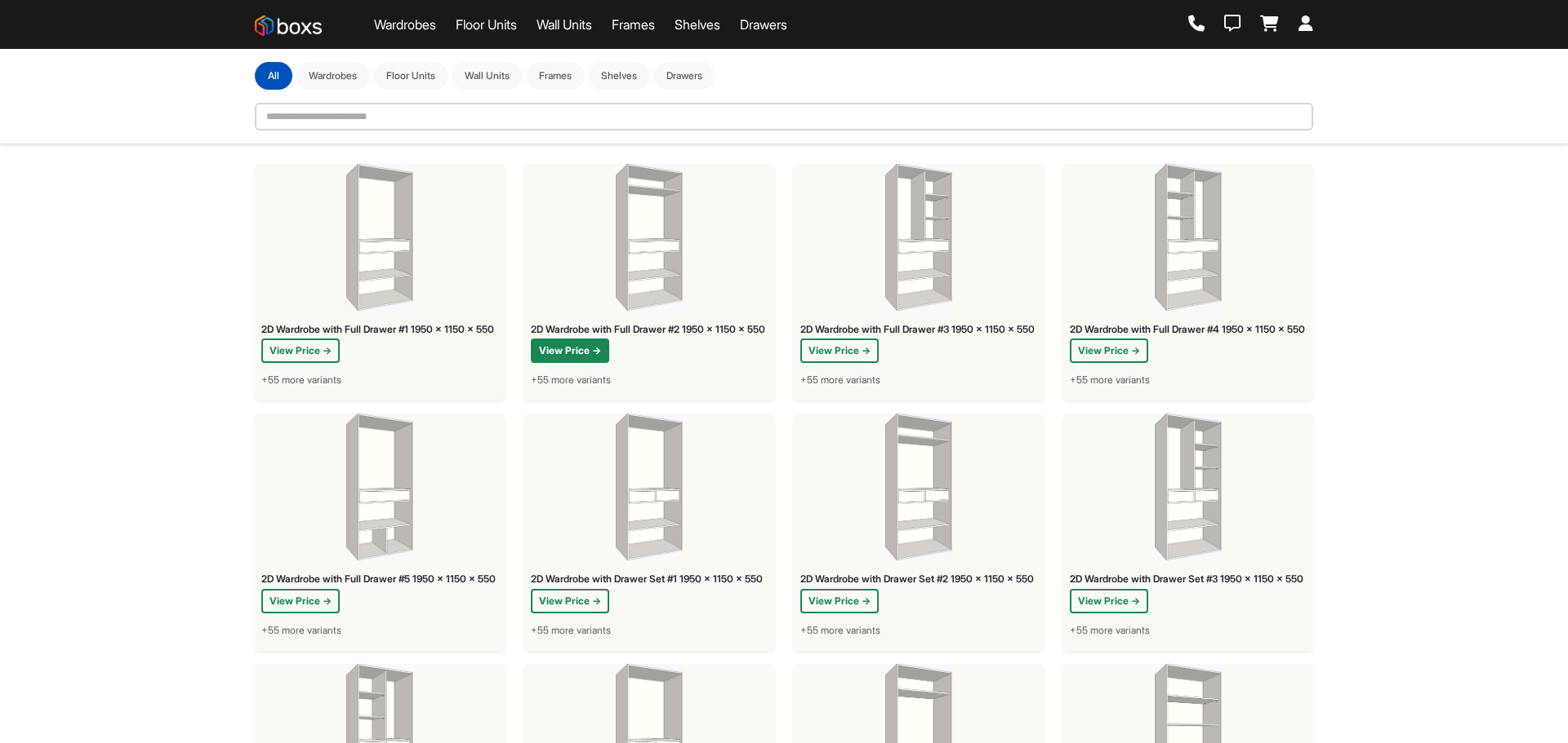
click at [595, 363] on button "View Price →" at bounding box center [570, 351] width 78 height 25
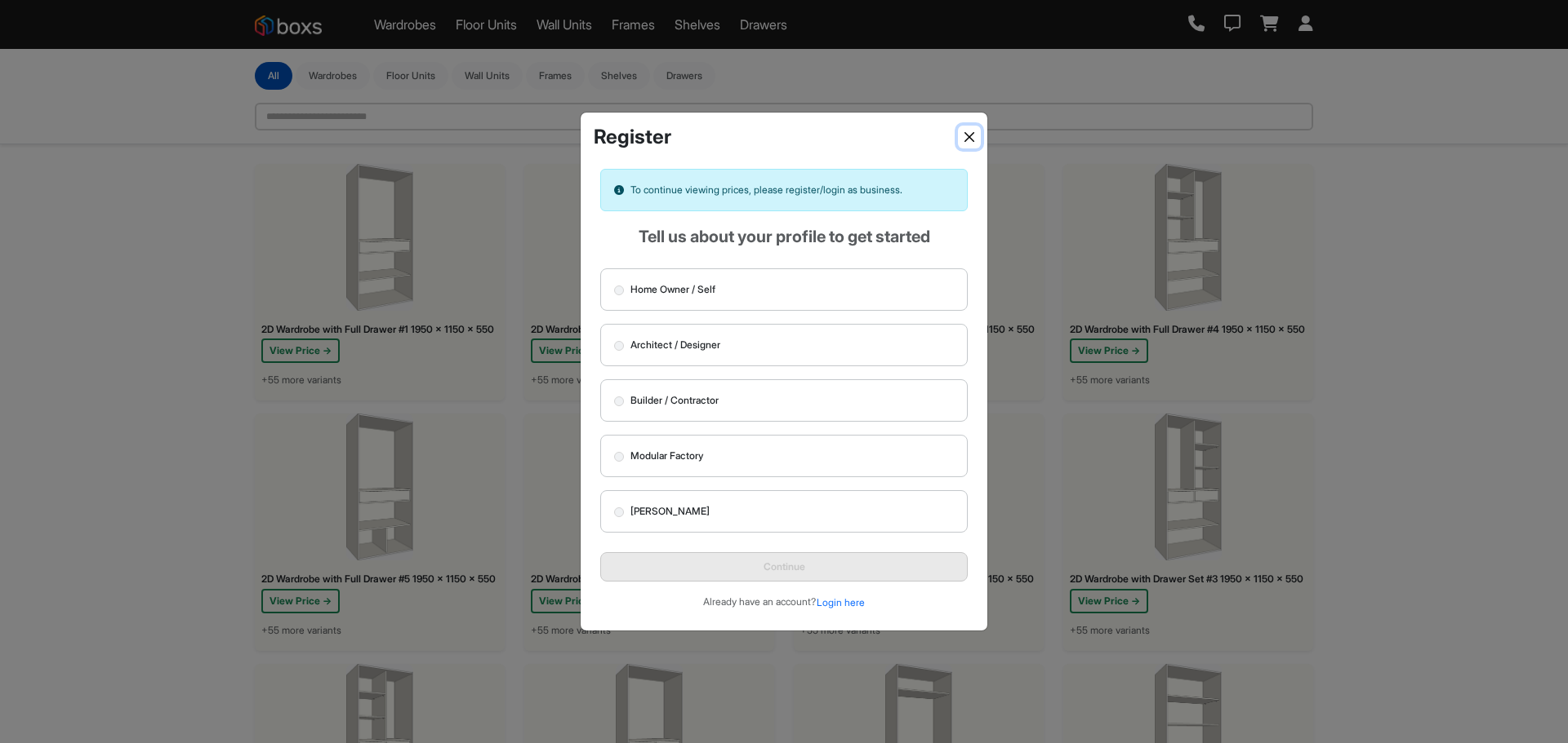
click at [976, 135] on button "Close" at bounding box center [968, 137] width 23 height 23
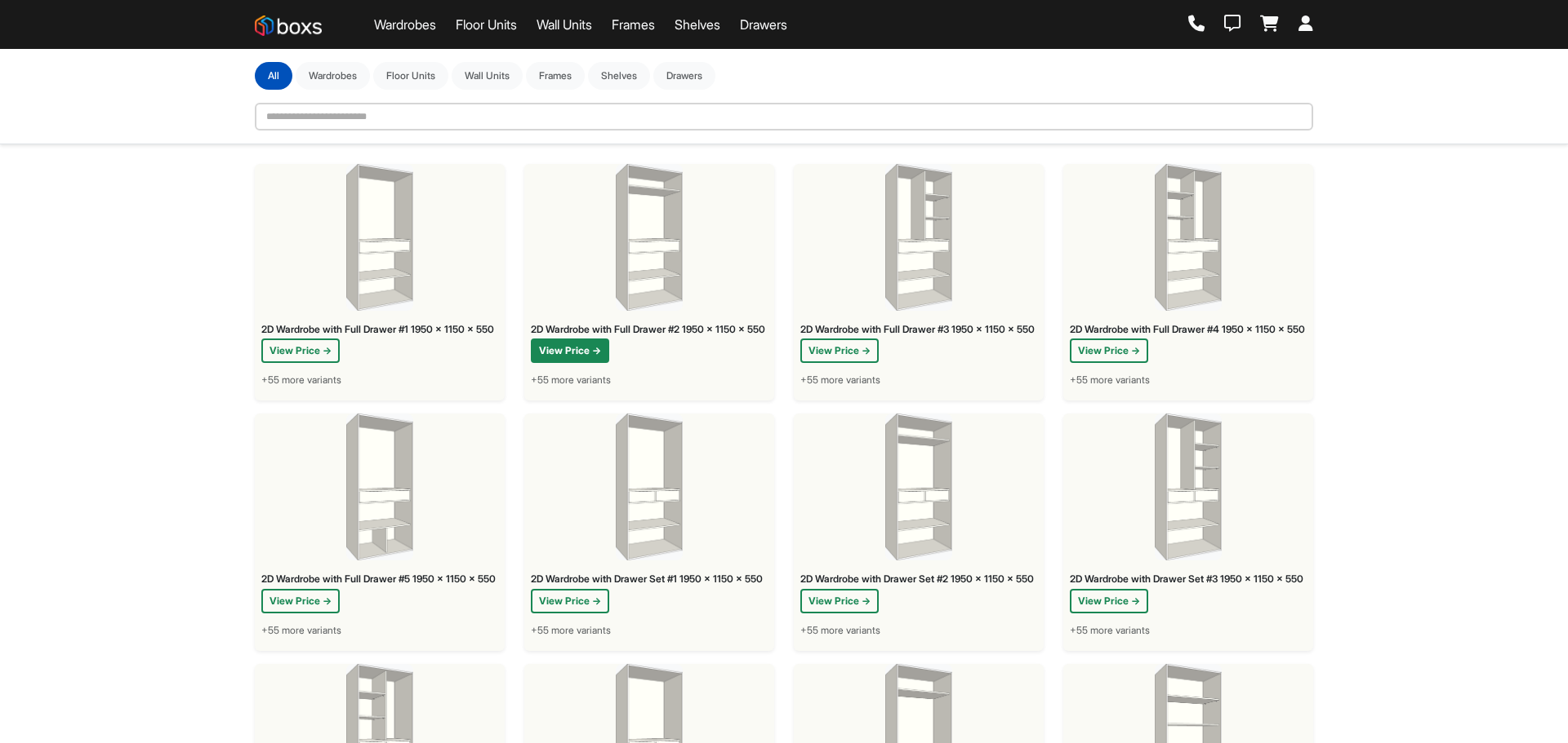
click at [571, 363] on button "View Price →" at bounding box center [570, 351] width 78 height 25
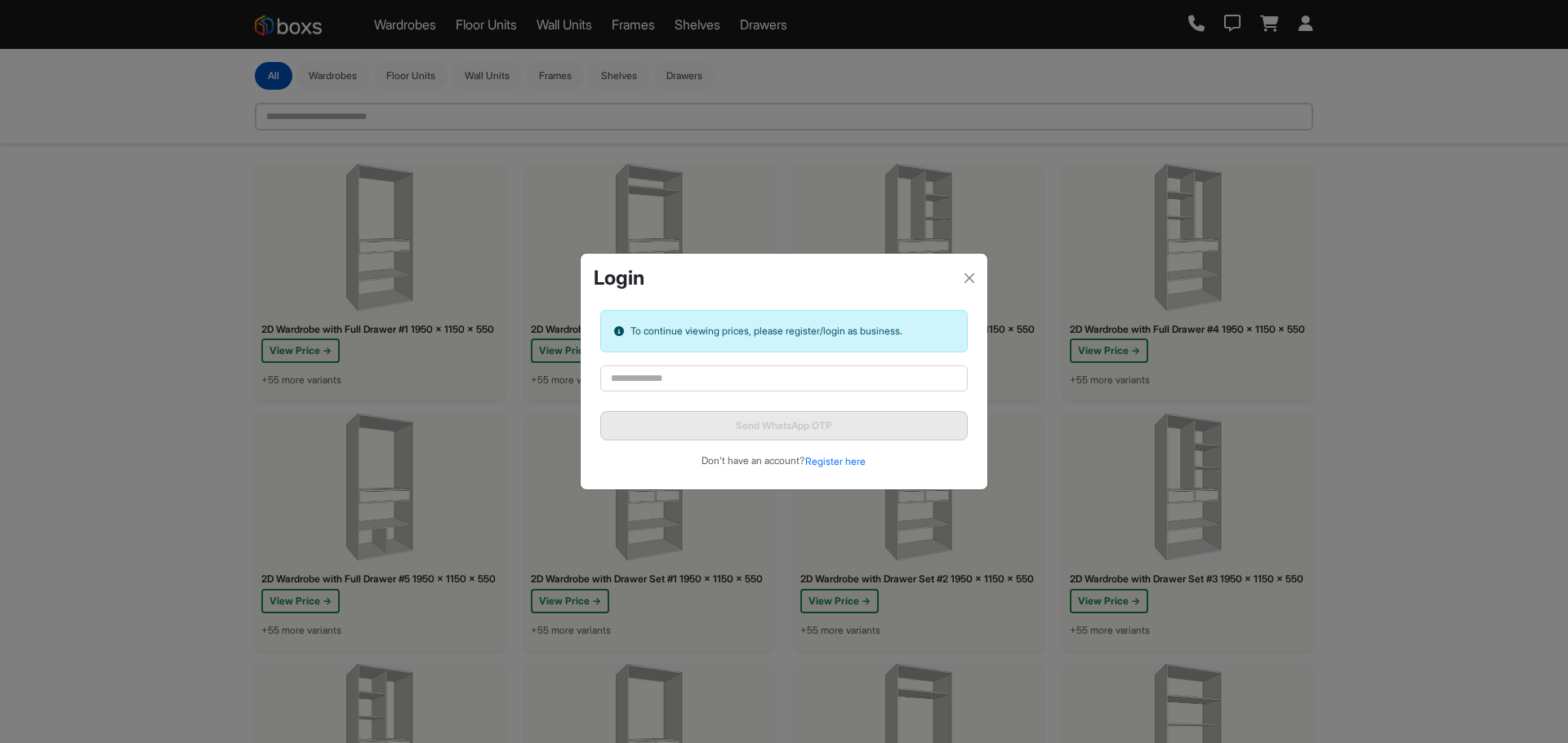
drag, startPoint x: 821, startPoint y: 393, endPoint x: 822, endPoint y: 381, distance: 12.0
click at [821, 392] on form "Please enter a valid mobile number. Send WhatsApp OTP Don't have an account? Re…" at bounding box center [784, 417] width 367 height 105
click at [822, 381] on input "text" at bounding box center [784, 378] width 367 height 26
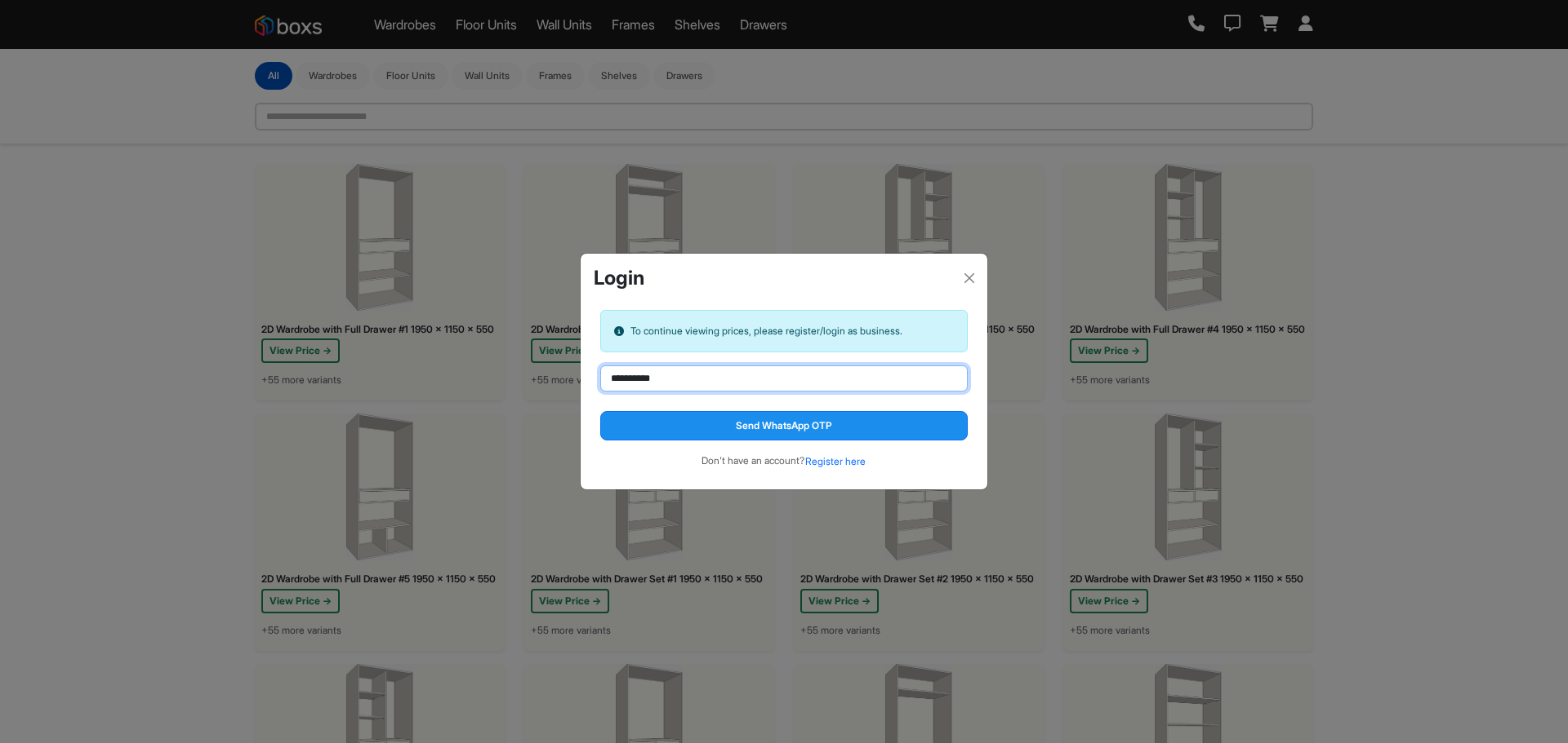
type input "**********"
click at [758, 428] on button "Send WhatsApp OTP" at bounding box center [784, 426] width 367 height 29
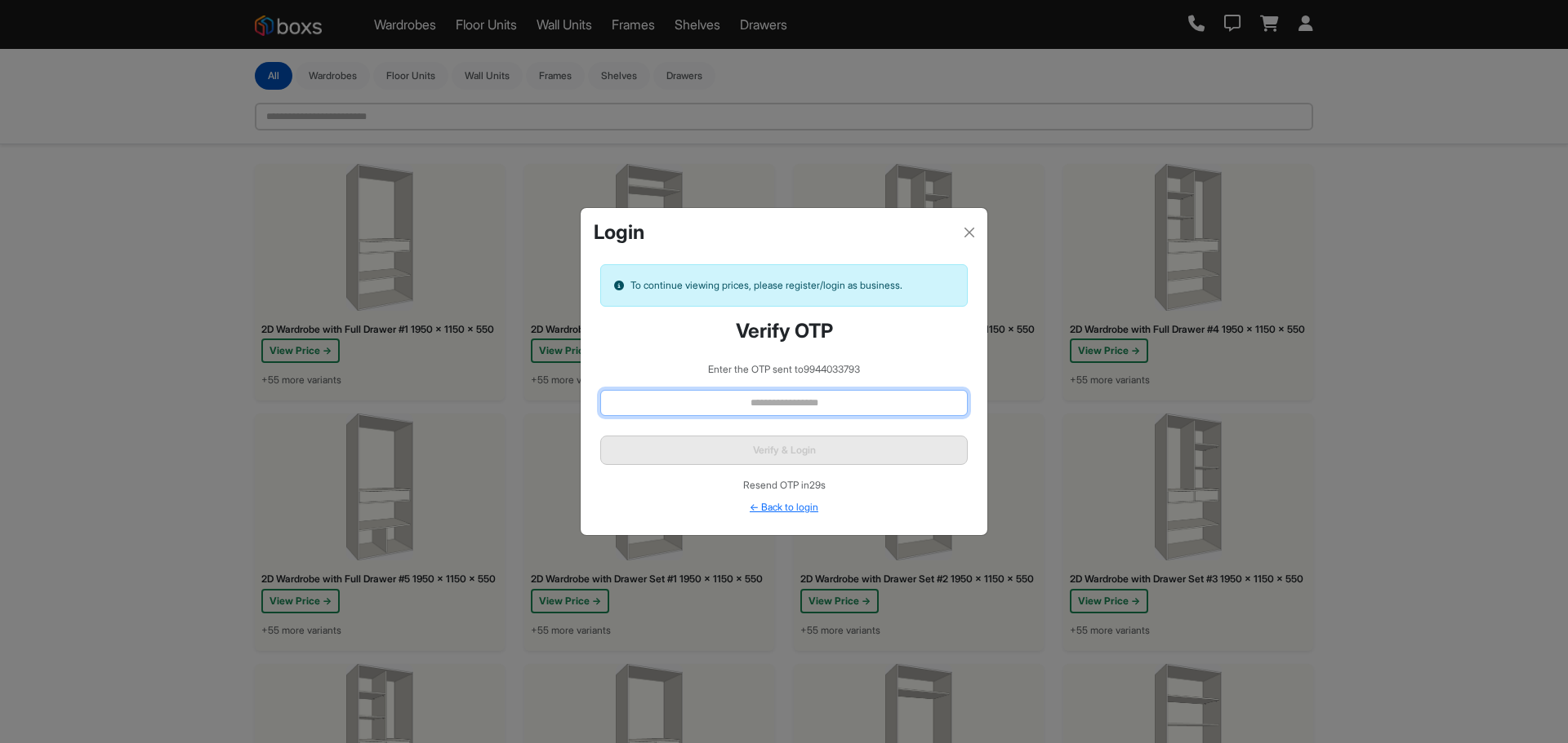
click at [769, 404] on input "text" at bounding box center [784, 402] width 367 height 26
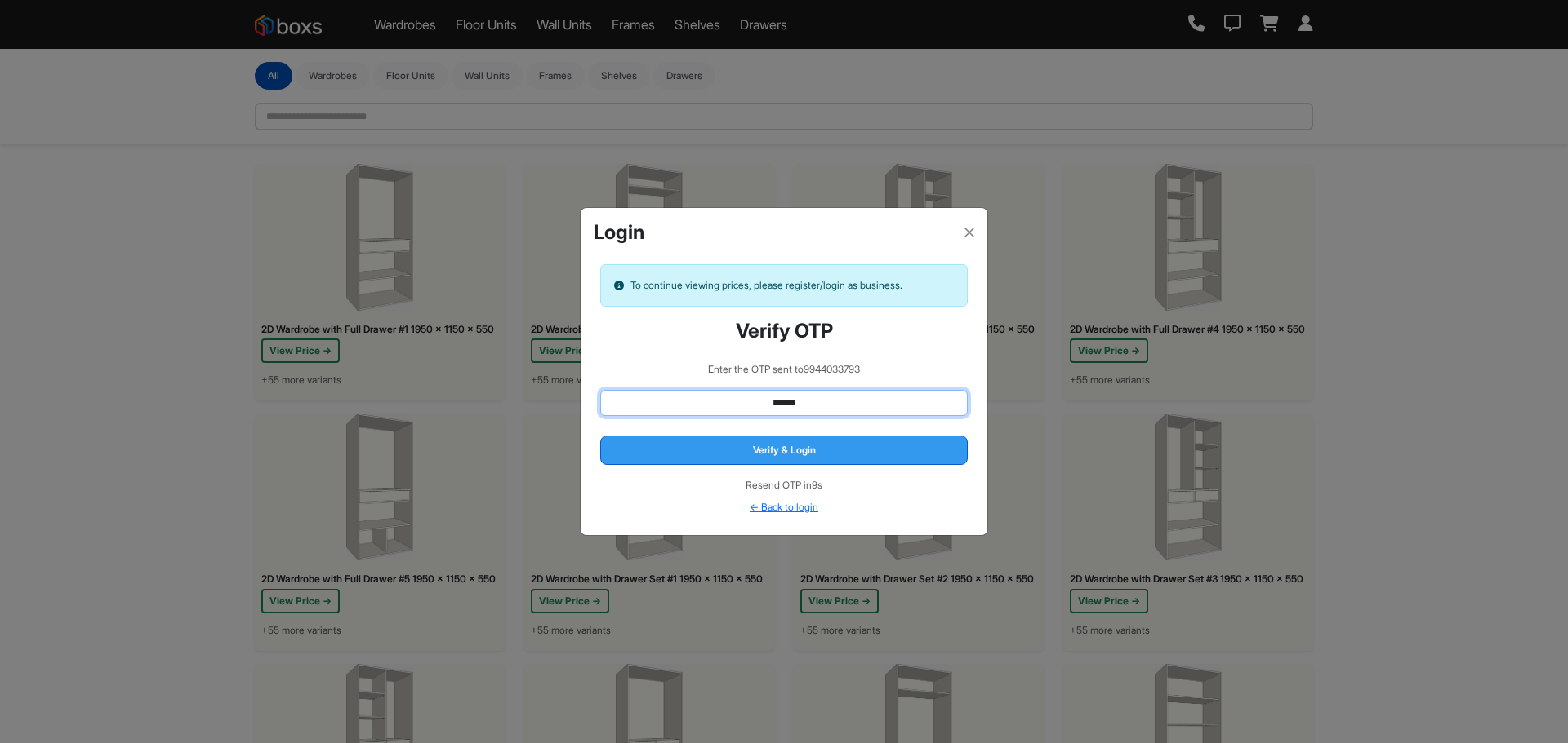
type input "******"
click at [914, 454] on button "Verify & Login" at bounding box center [784, 451] width 367 height 29
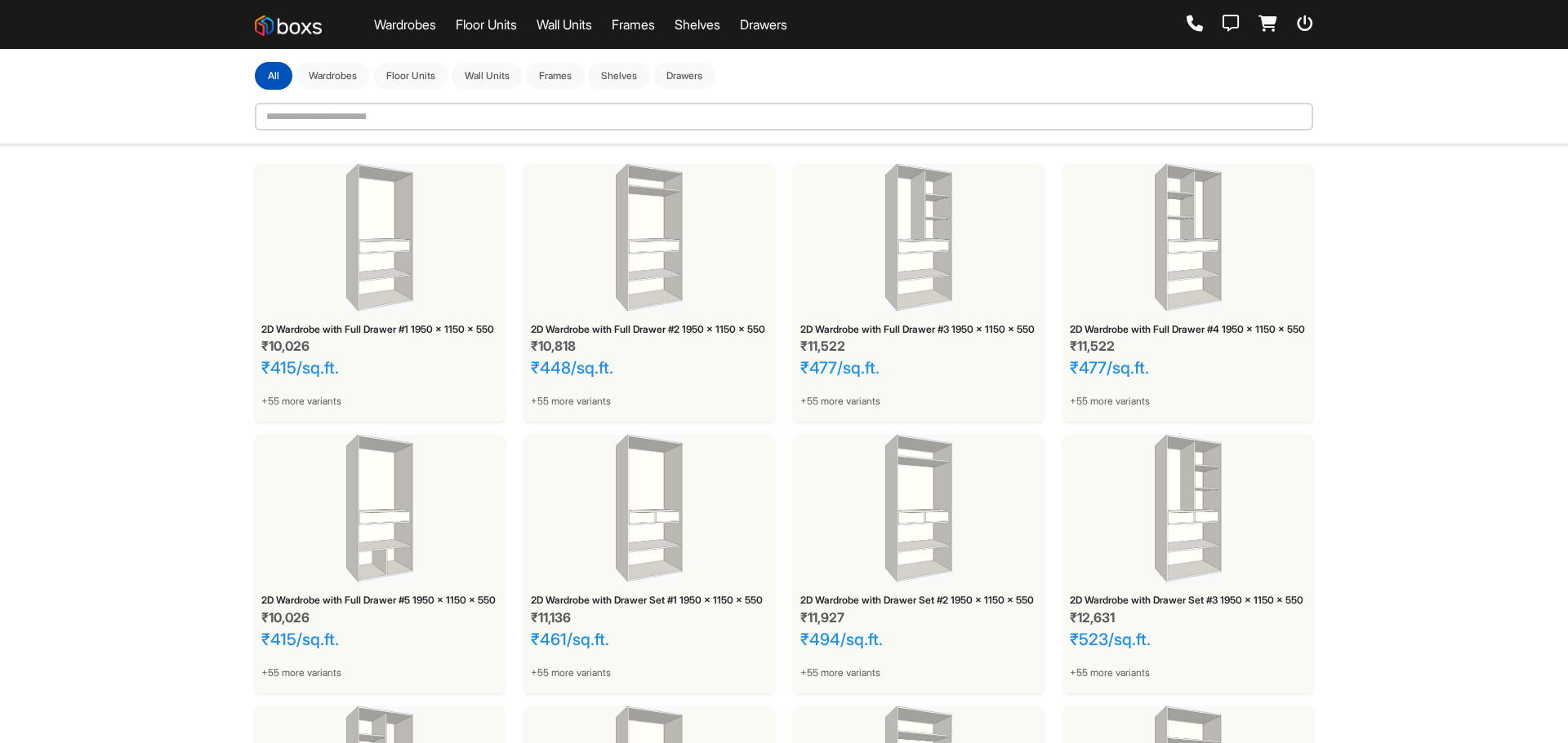
click at [691, 349] on div "2D Wardrobe with Full Drawer #2 1950 x 1150 x 550 ₹10,818 ₹448/sq.ft. +55 more …" at bounding box center [649, 370] width 250 height 105
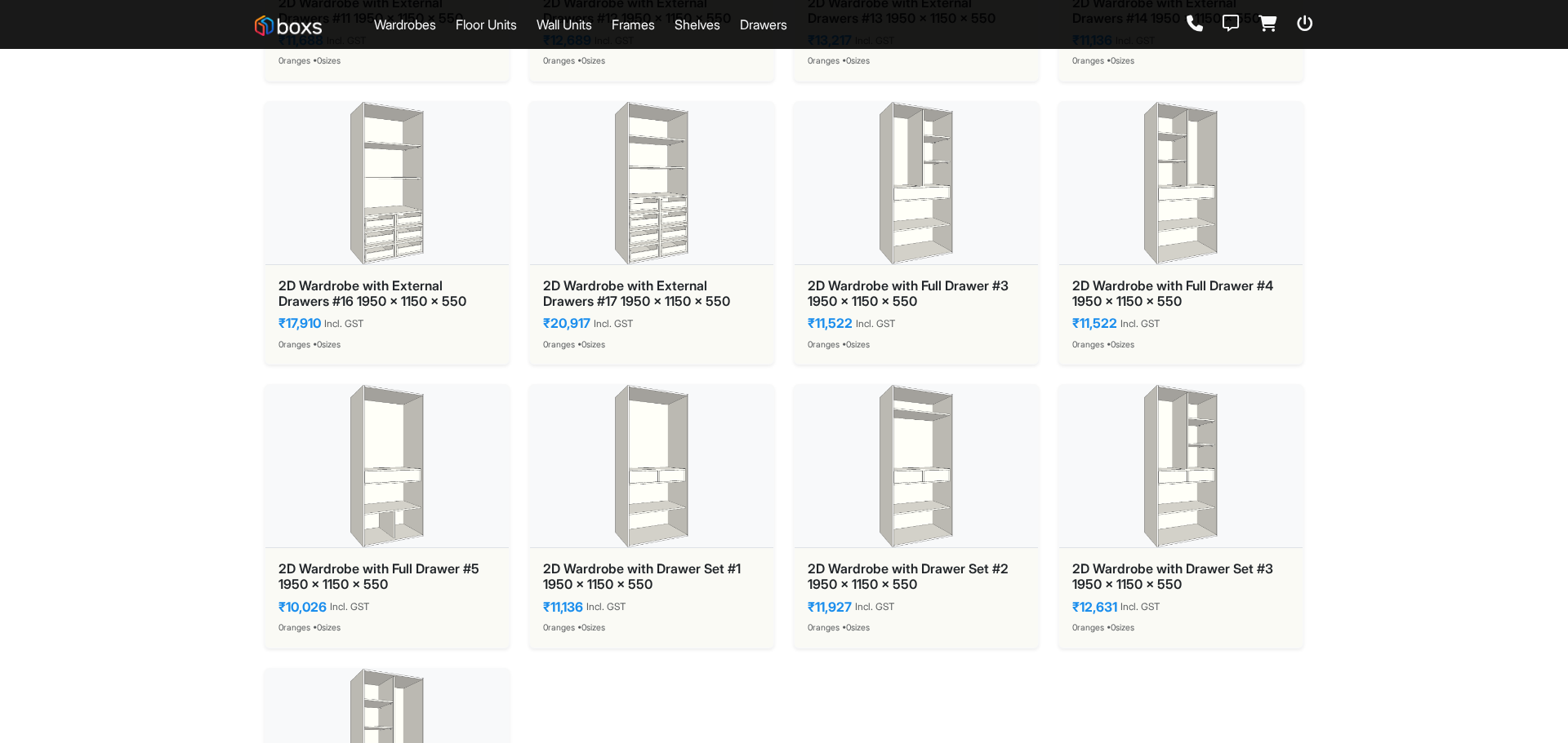
scroll to position [3182, 0]
